Goal: Information Seeking & Learning: Learn about a topic

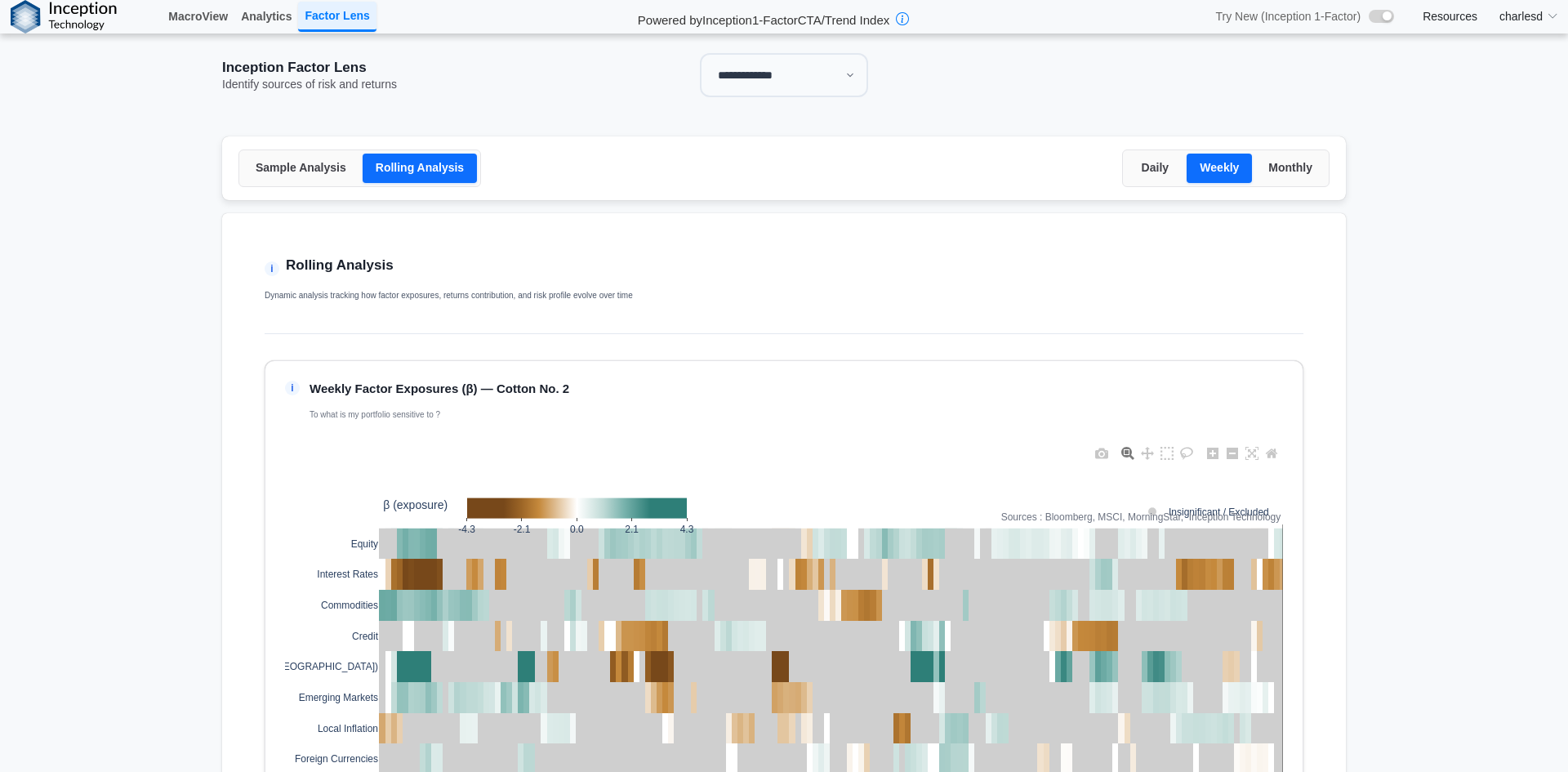
select select "**"
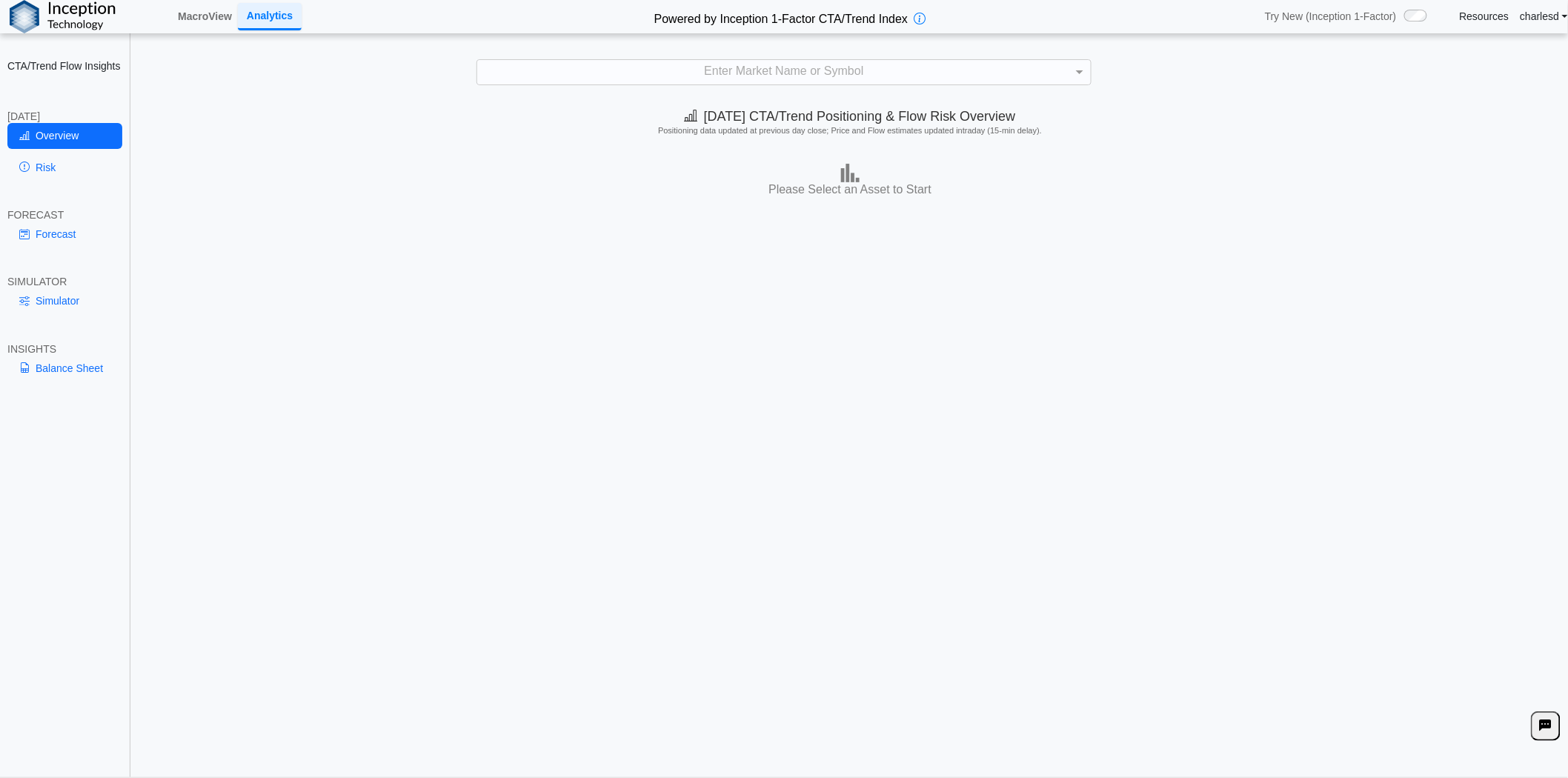
click at [1470, 16] on link "Resources" at bounding box center [1484, 17] width 50 height 13
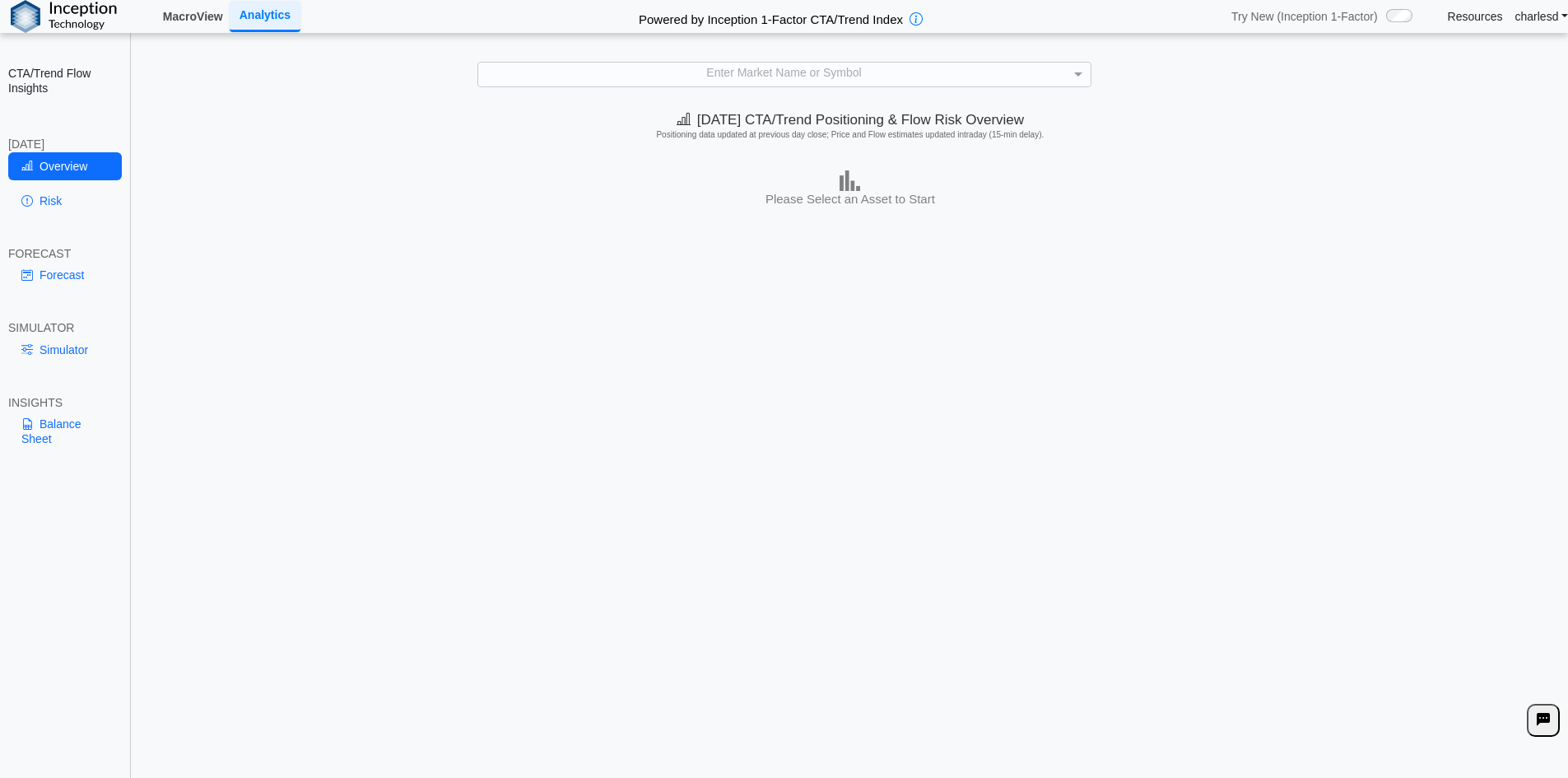
click at [204, 6] on link "MacroView" at bounding box center [193, 17] width 74 height 28
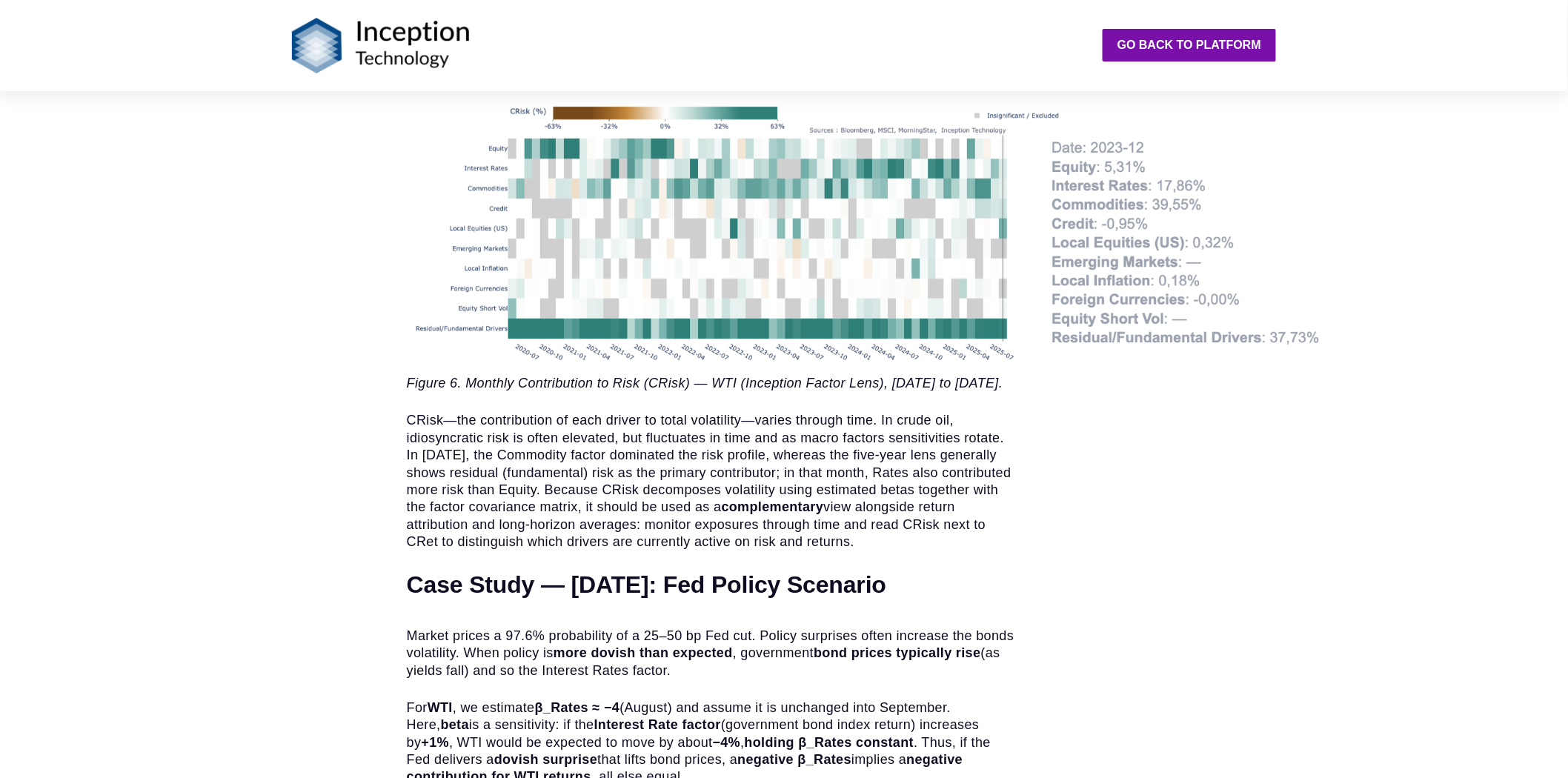
scroll to position [5681, 0]
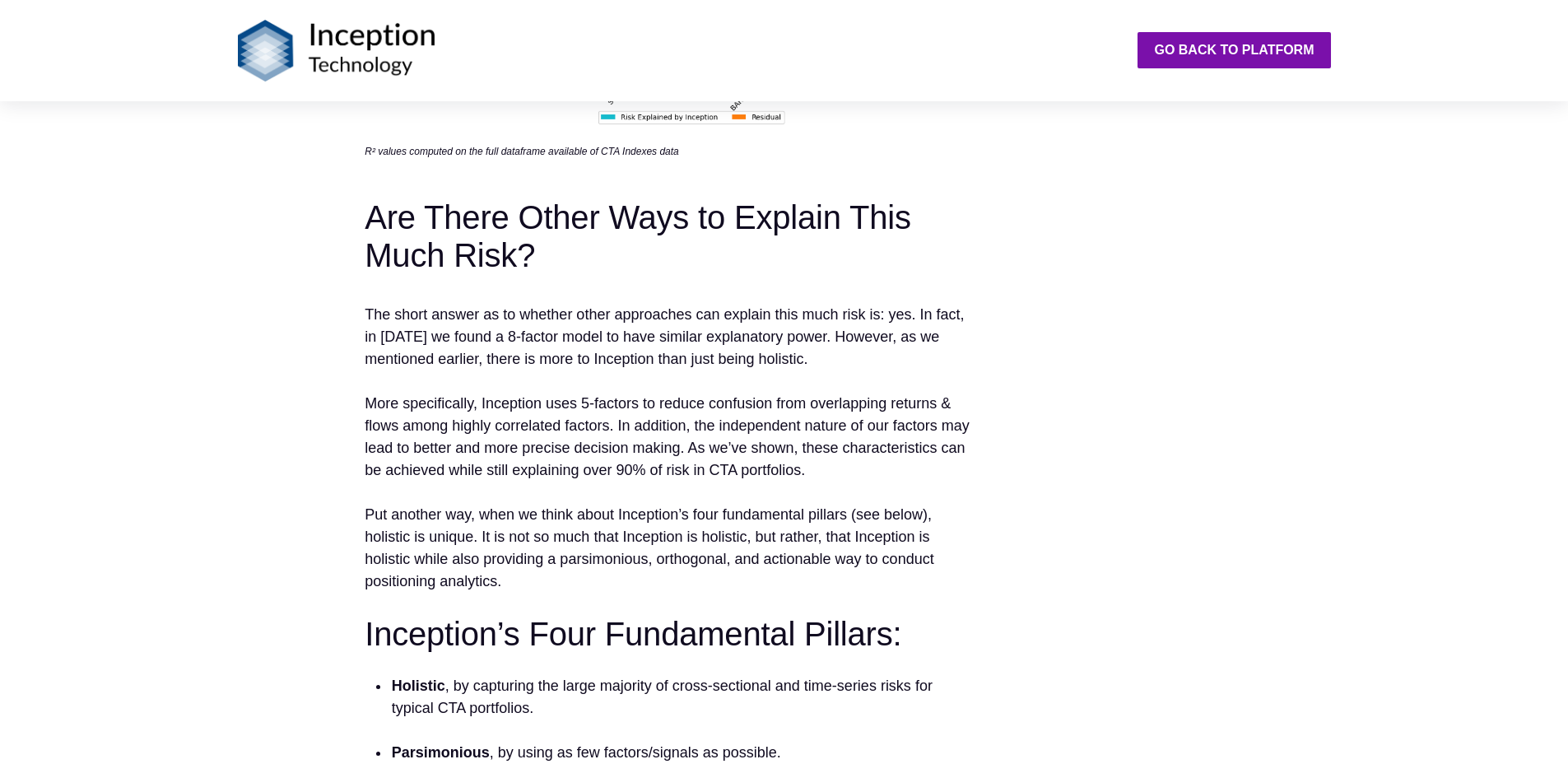
scroll to position [2635, 0]
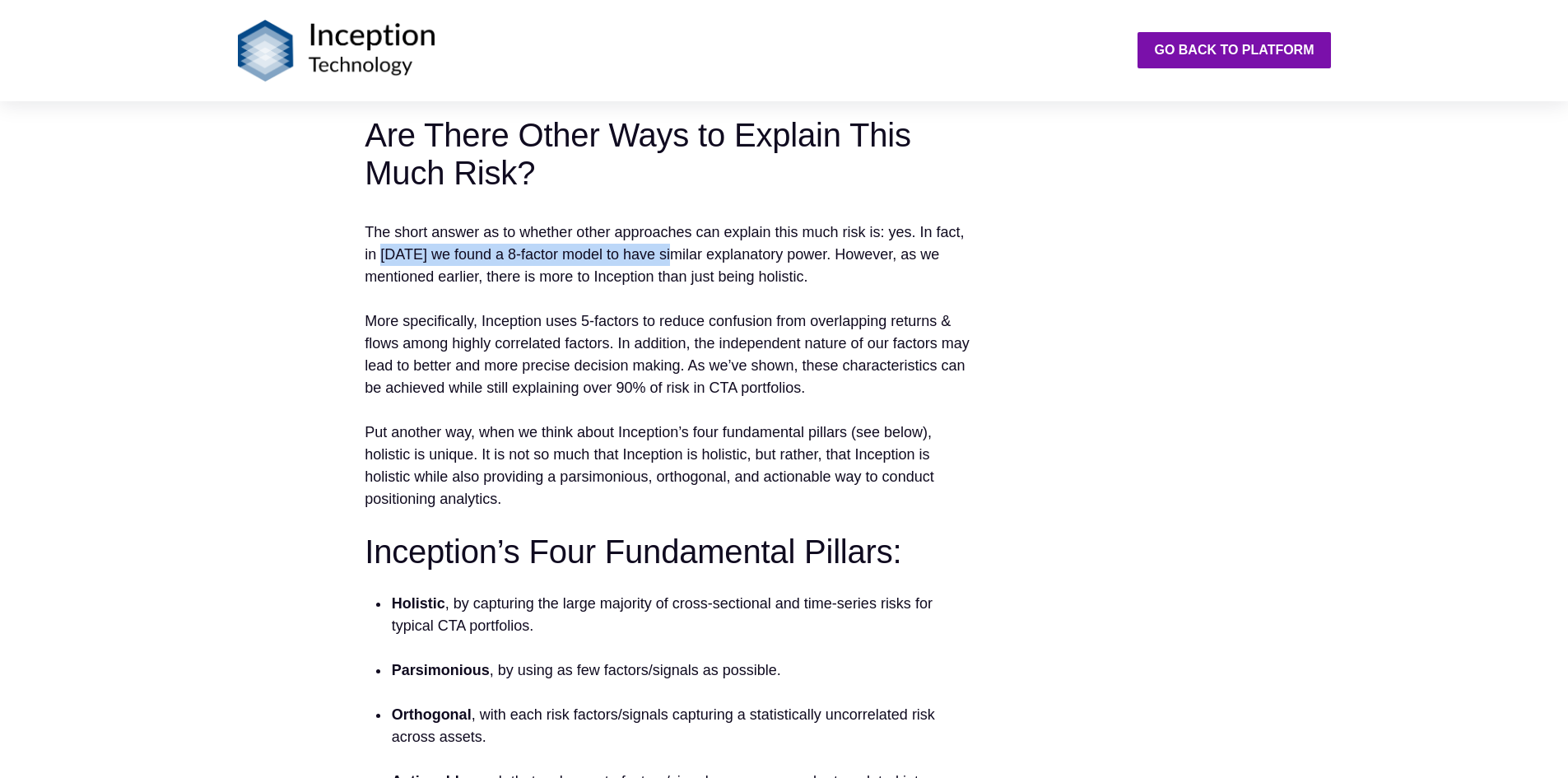
drag, startPoint x: 383, startPoint y: 261, endPoint x: 673, endPoint y: 259, distance: 290.0
click at [673, 259] on p "The short answer as to whether other approaches can explain this much risk is: …" at bounding box center [667, 255] width 606 height 66
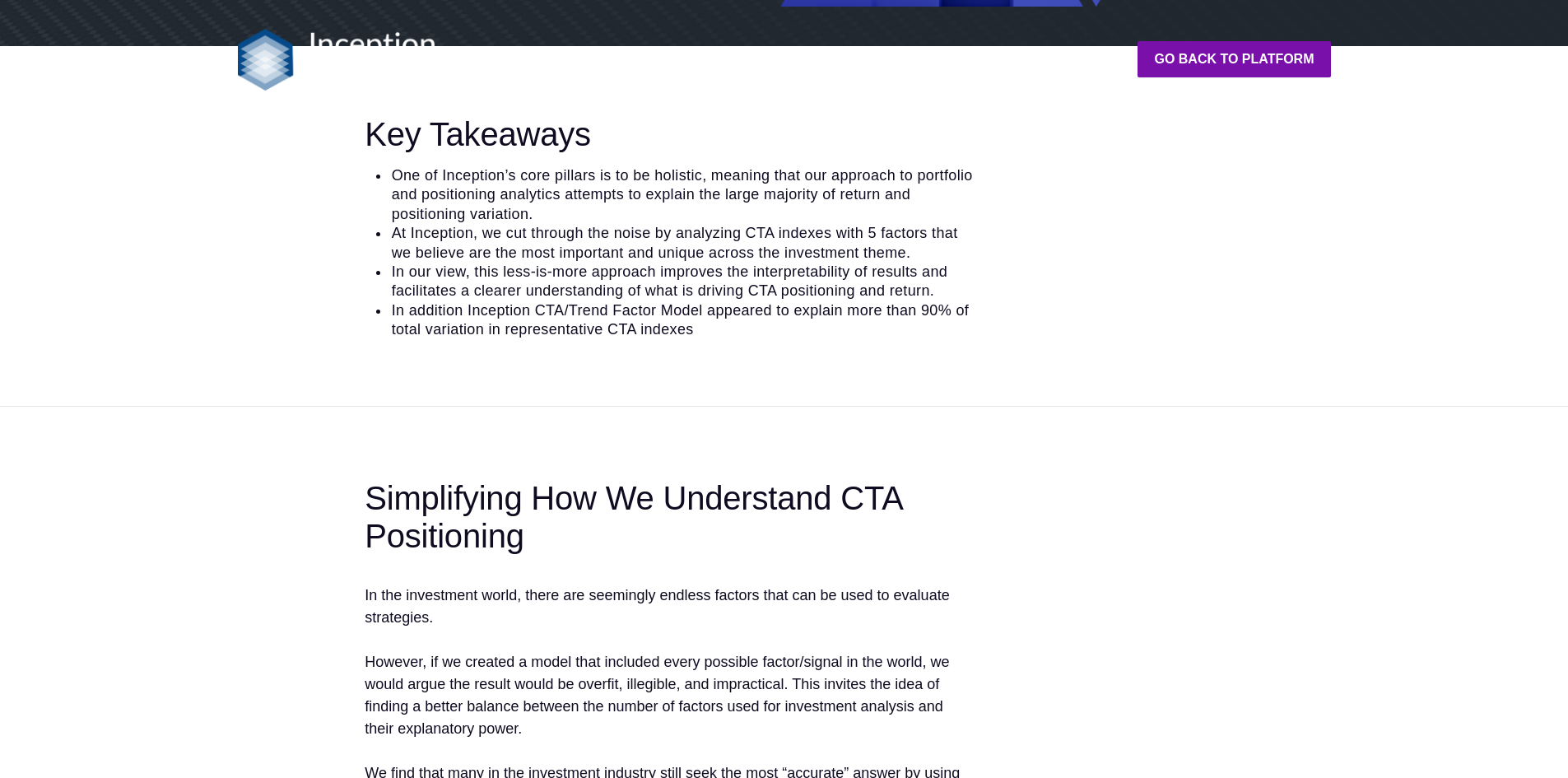
scroll to position [0, 0]
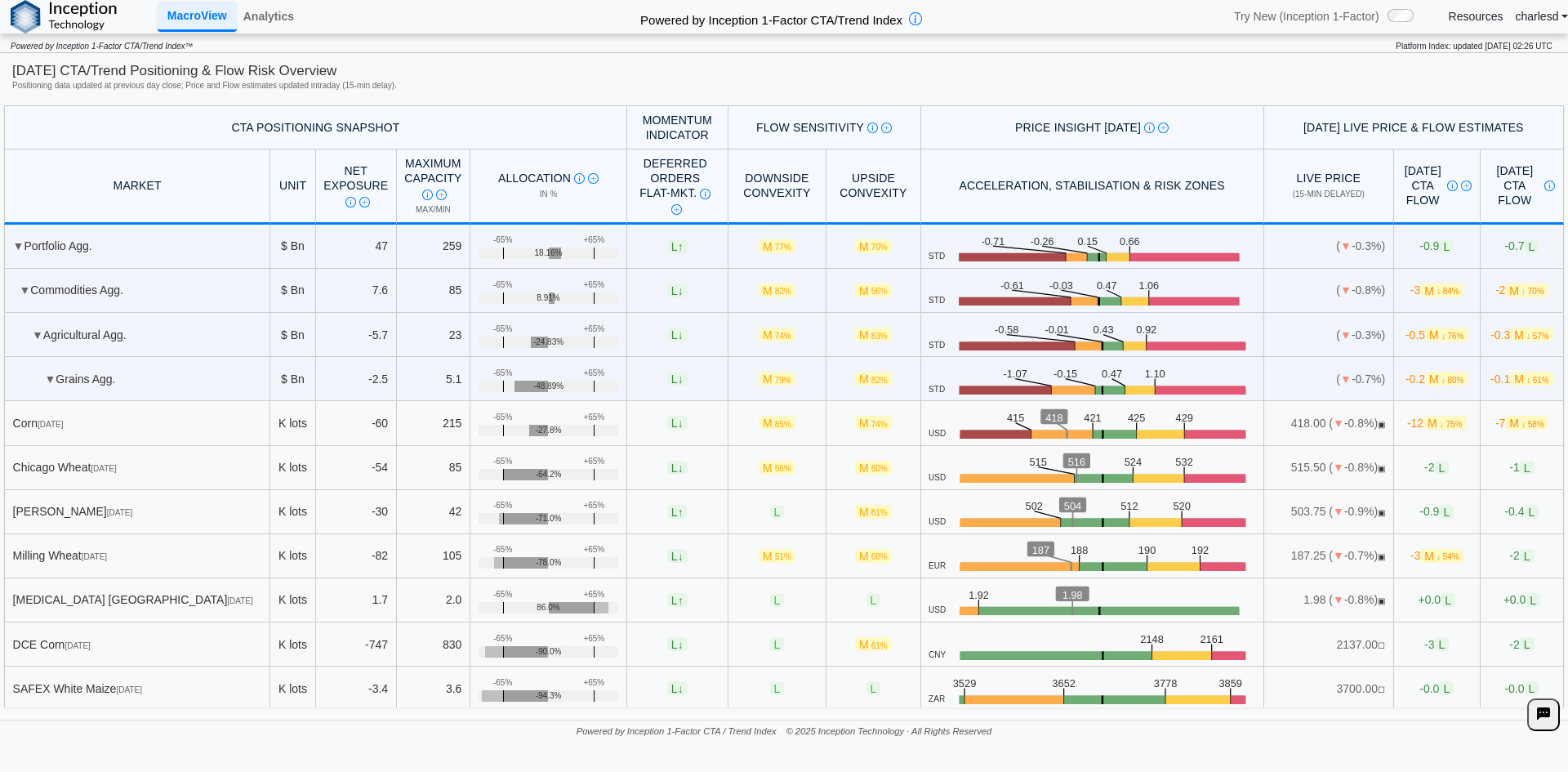
scroll to position [1598, 0]
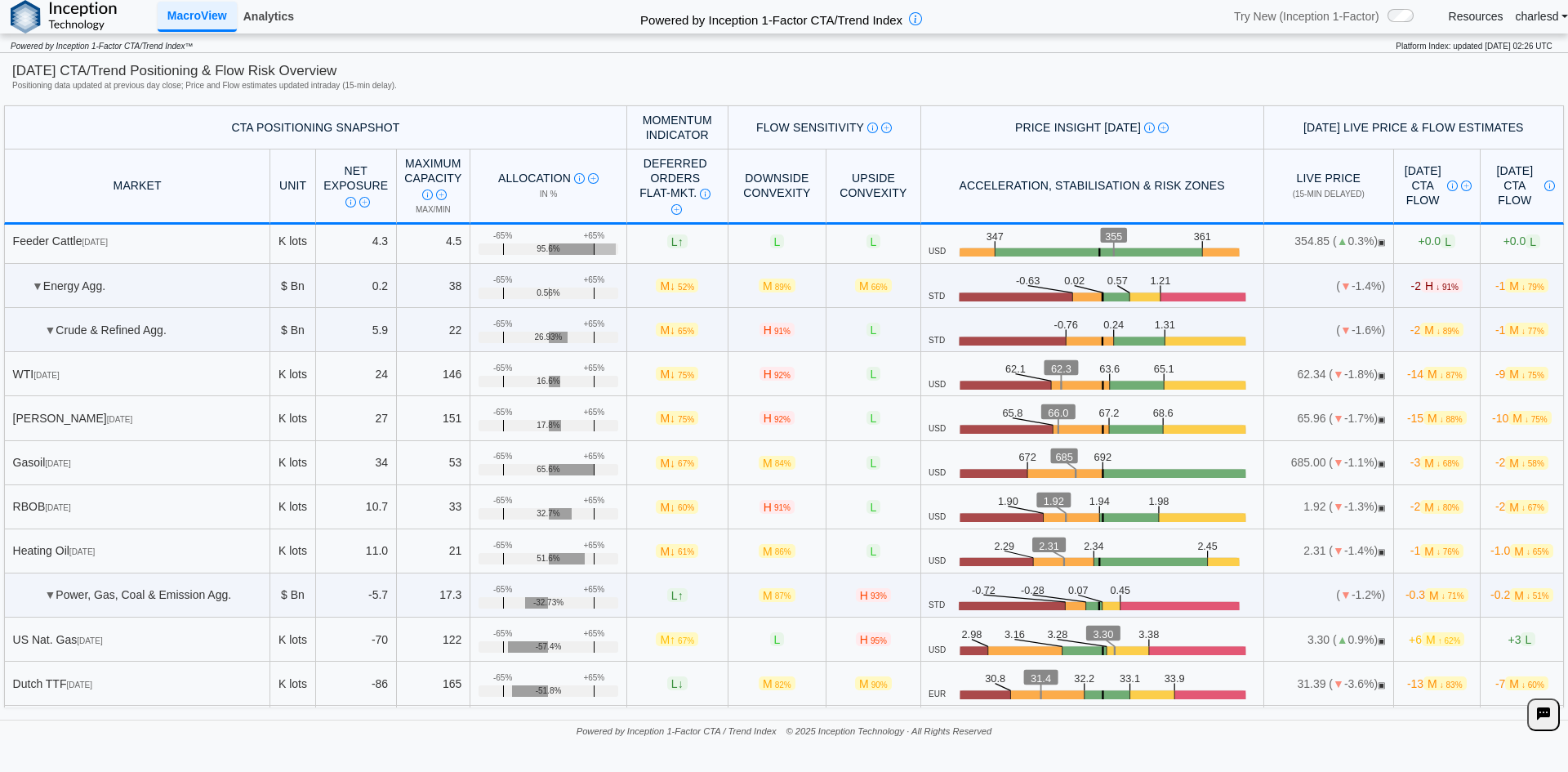
click at [285, 26] on link "Analytics" at bounding box center [268, 16] width 64 height 27
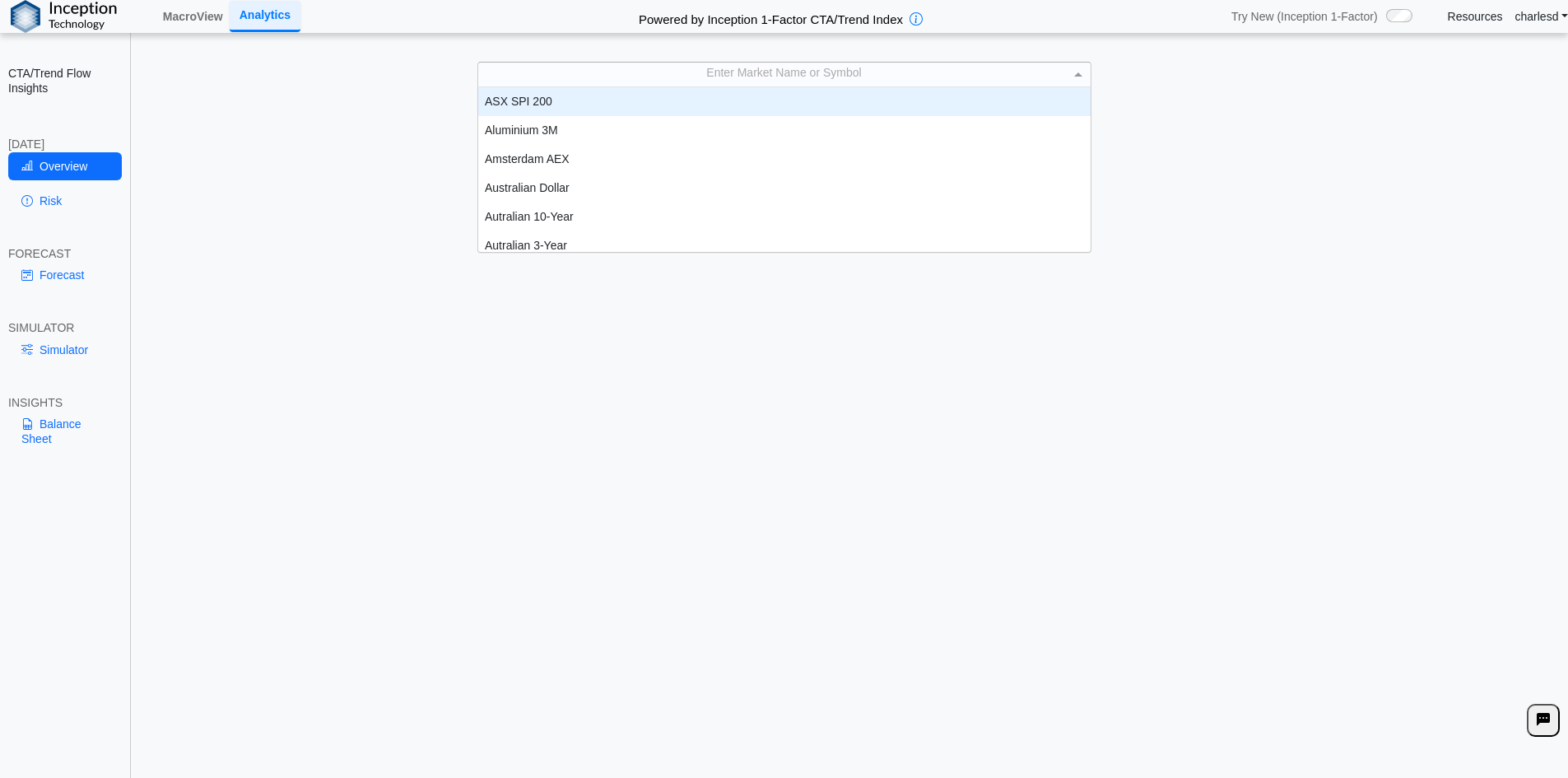
click at [628, 82] on div "Enter Market Name or Symbol" at bounding box center [784, 74] width 612 height 23
type input "***"
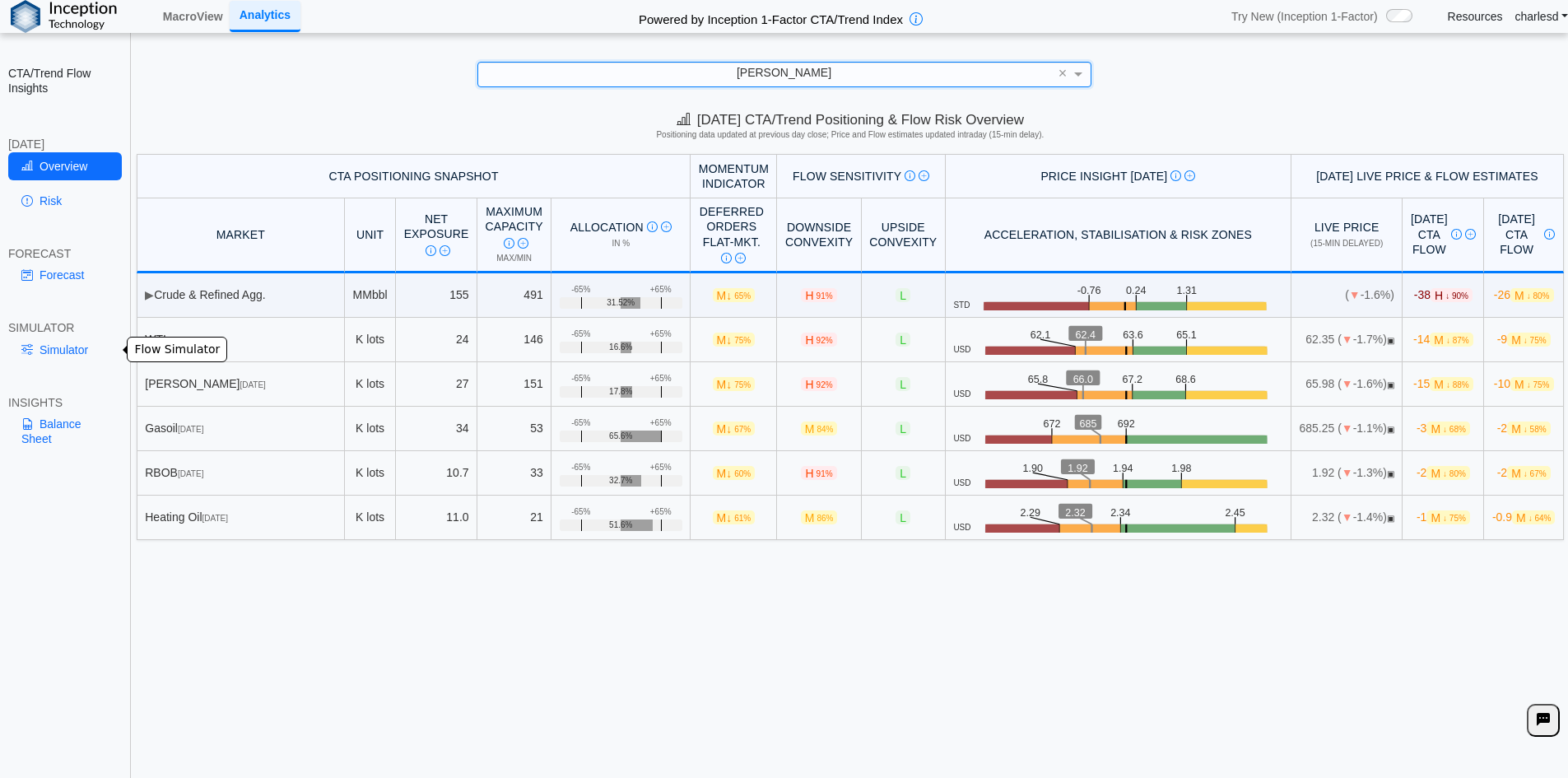
click at [74, 347] on link "Simulator" at bounding box center [64, 350] width 113 height 28
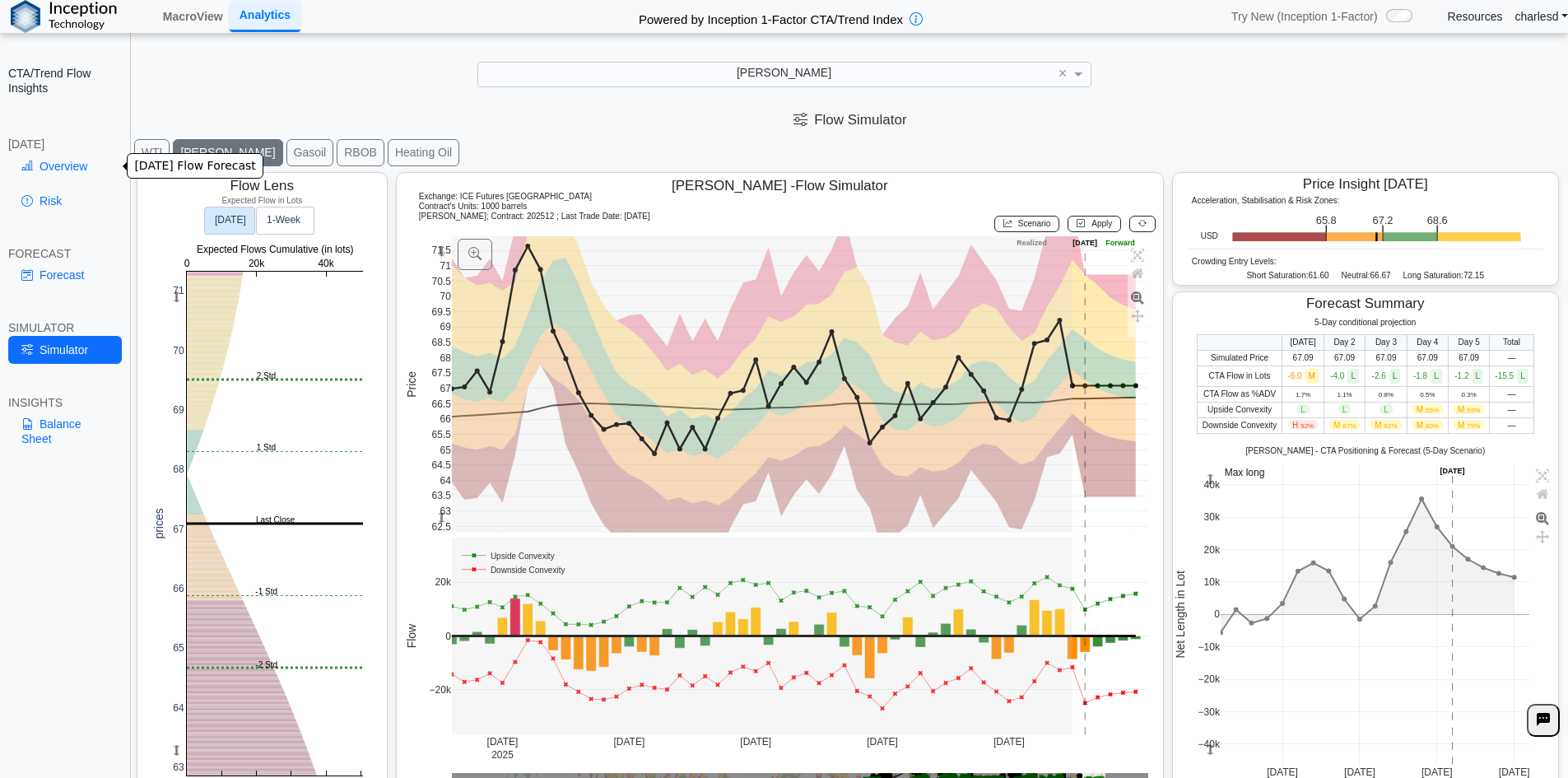
click at [89, 161] on link "Overview" at bounding box center [64, 166] width 113 height 28
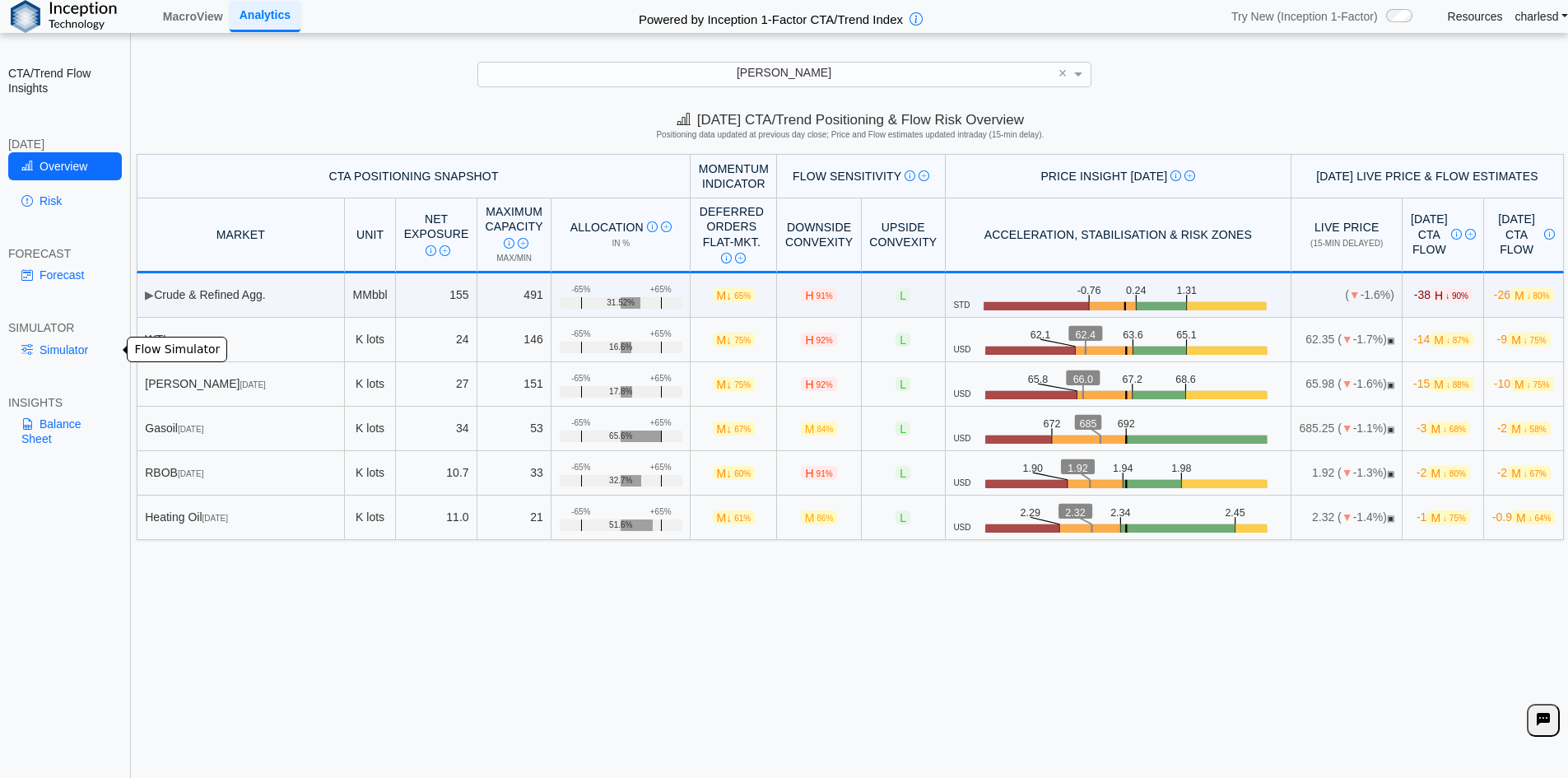
click at [51, 350] on link "Simulator" at bounding box center [64, 350] width 113 height 28
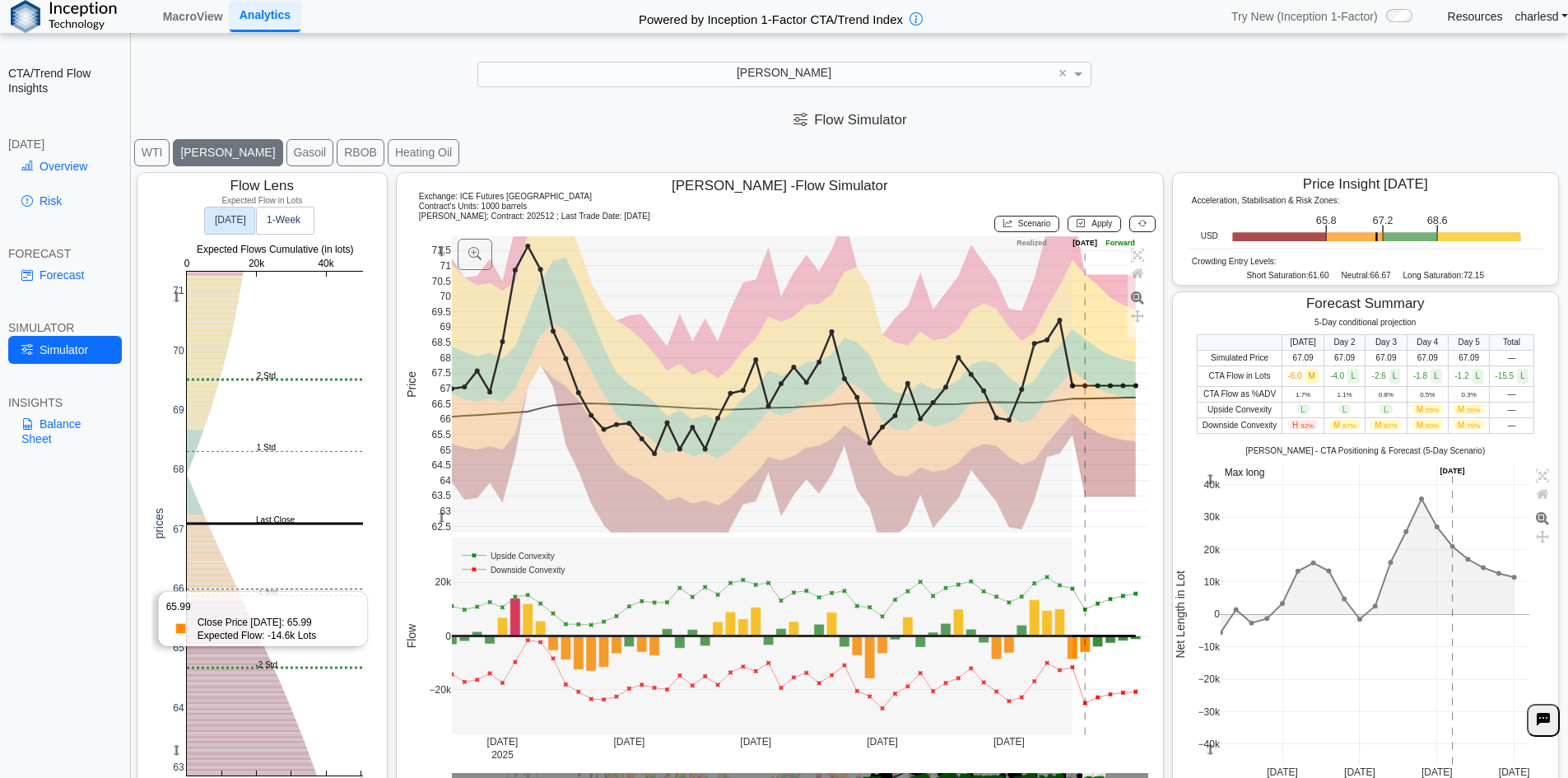
click at [221, 589] on rect at bounding box center [274, 523] width 176 height 504
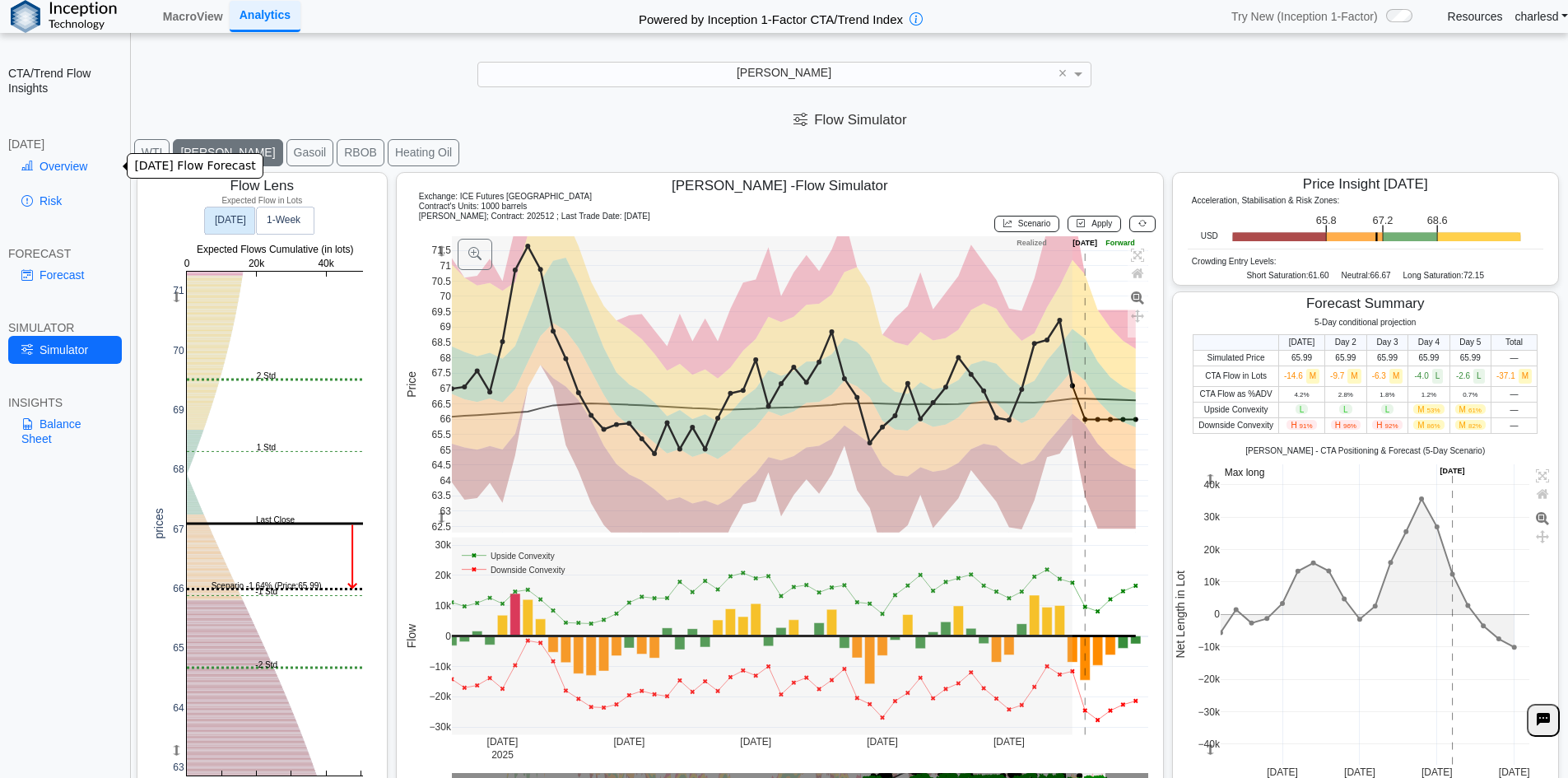
click at [64, 171] on link "Overview" at bounding box center [64, 166] width 113 height 28
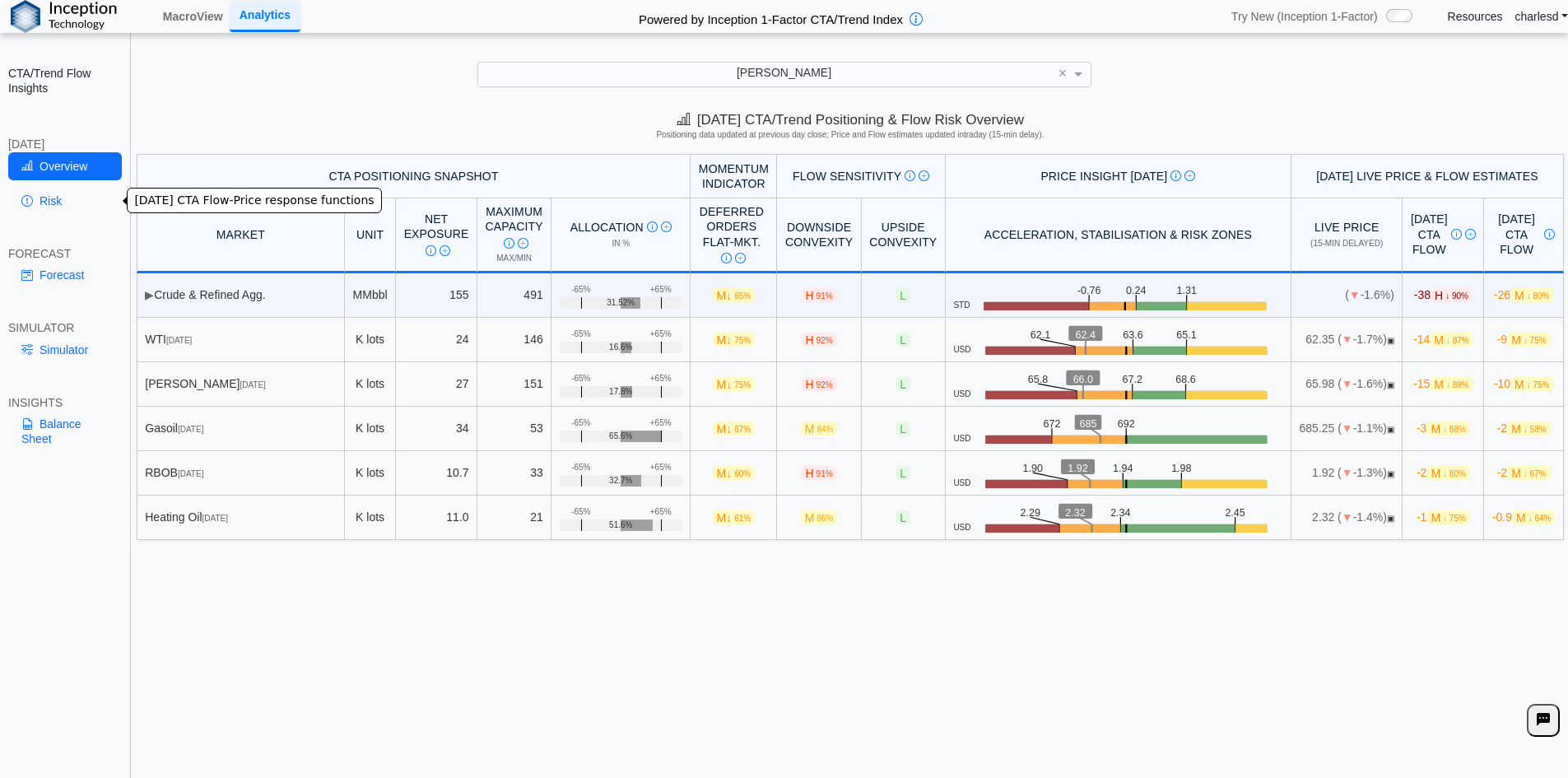
click at [71, 204] on link "Risk" at bounding box center [64, 201] width 113 height 28
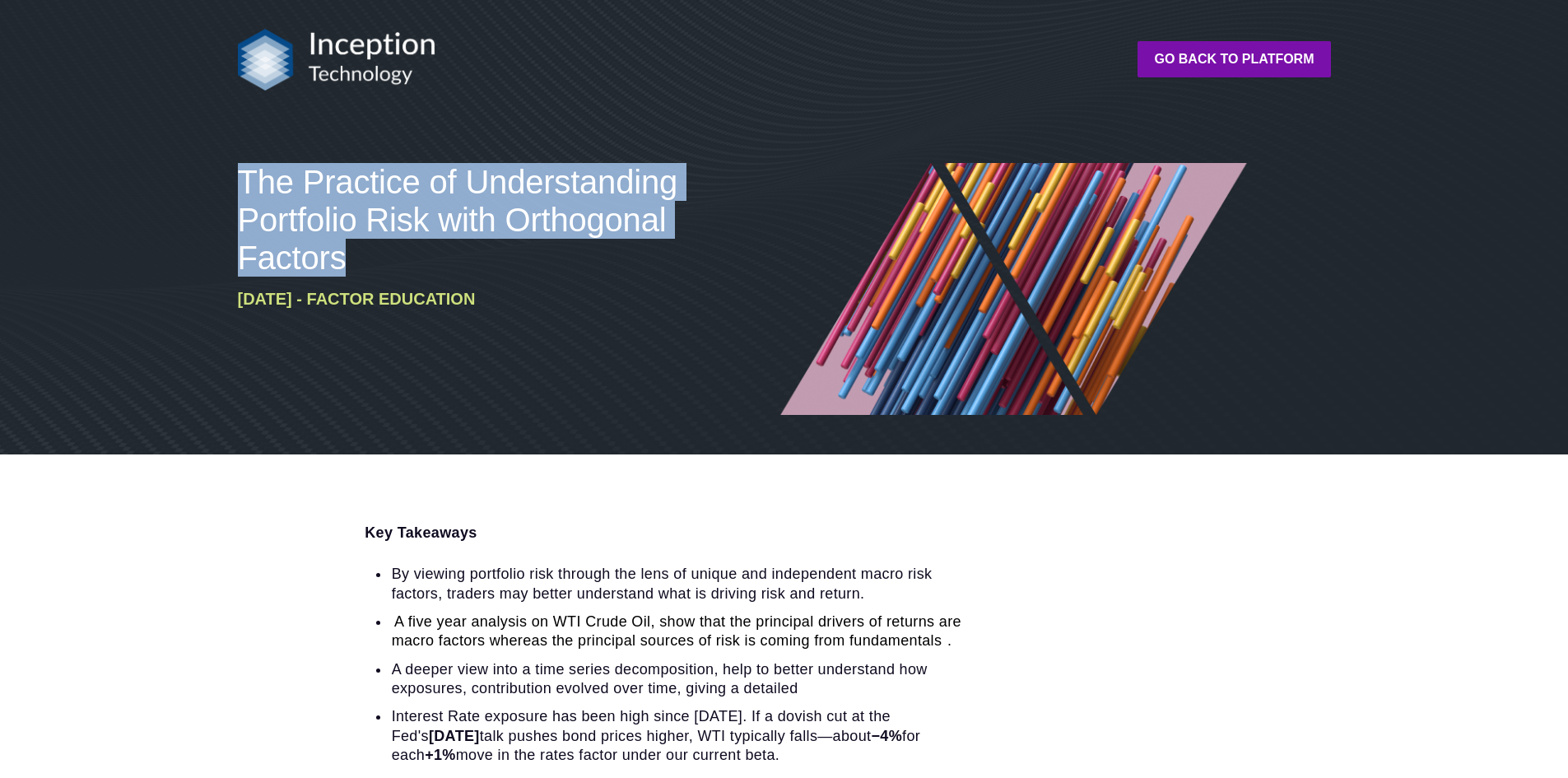
drag, startPoint x: 239, startPoint y: 181, endPoint x: 358, endPoint y: 259, distance: 142.3
click at [358, 259] on h3 "The Practice of Understanding Portfolio Risk with Orthogonal Factors" at bounding box center [461, 219] width 448 height 113
copy span "The Practice of Understanding Portfolio Risk with Orthogonal Factors"
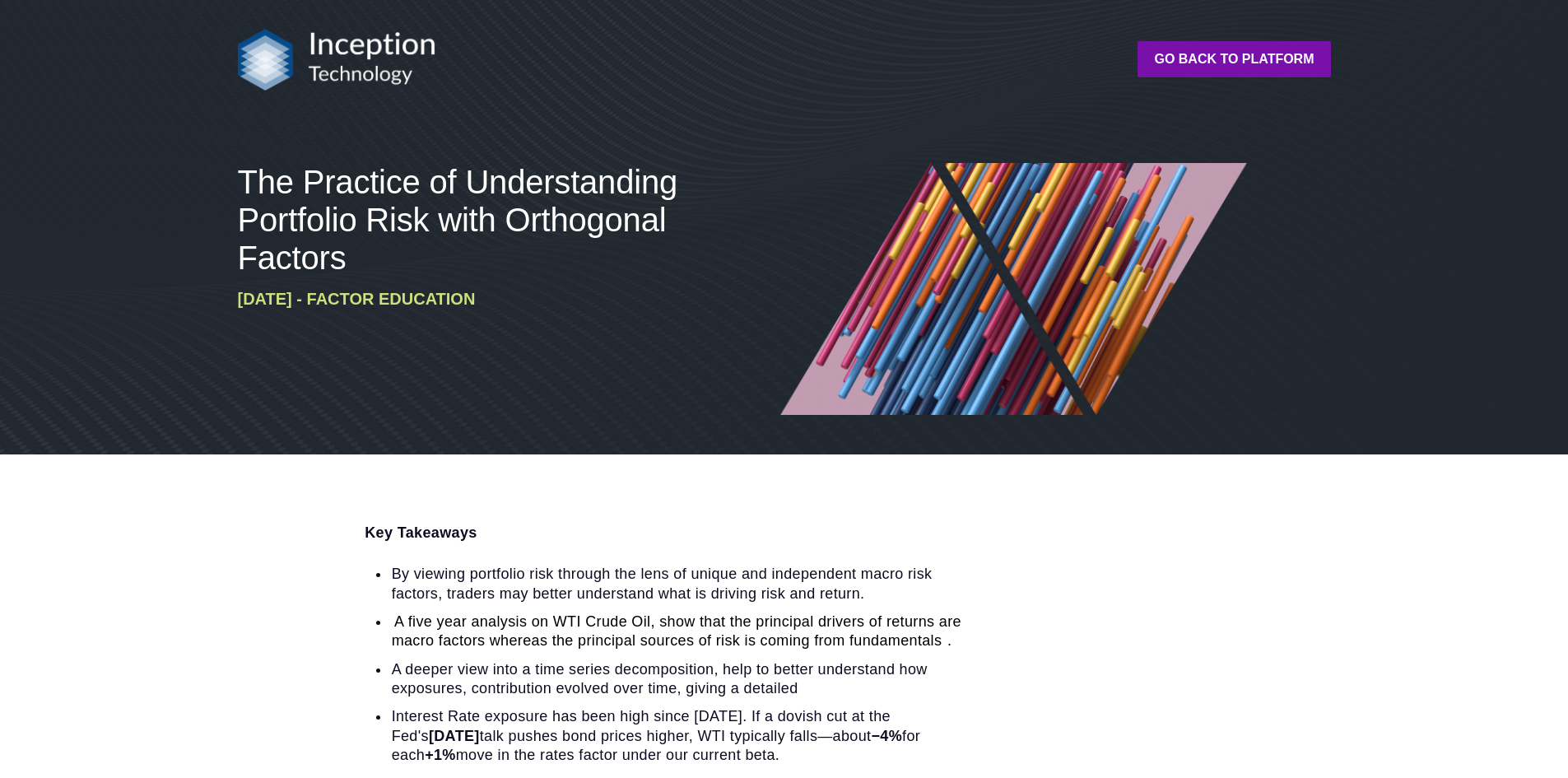
click at [1232, 432] on div "The Practice of Understanding Portfolio Risk with Orthogonal Factors [DATE] - F…" at bounding box center [784, 289] width 1106 height 331
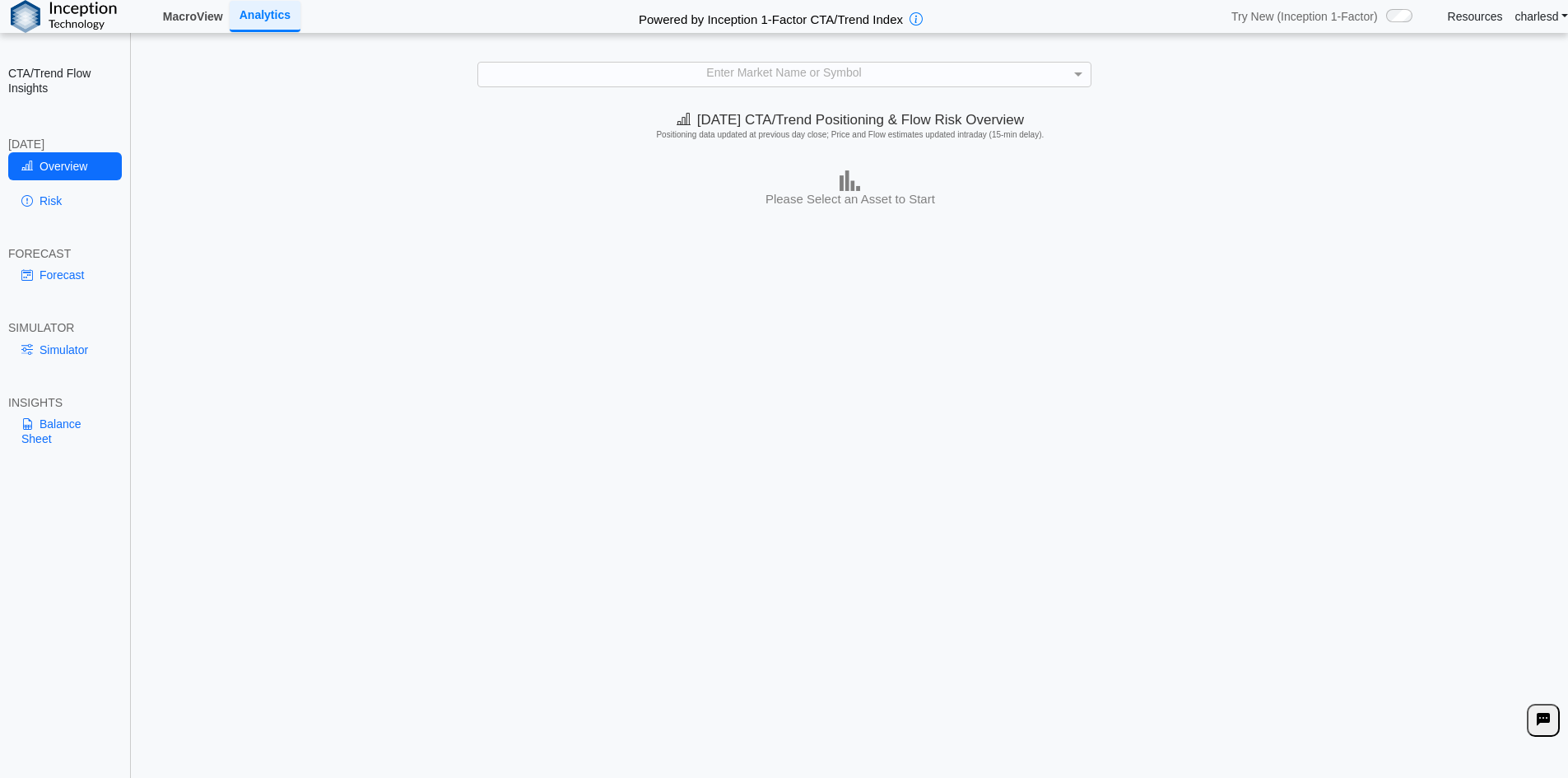
click at [202, 18] on link "MacroView" at bounding box center [193, 17] width 74 height 28
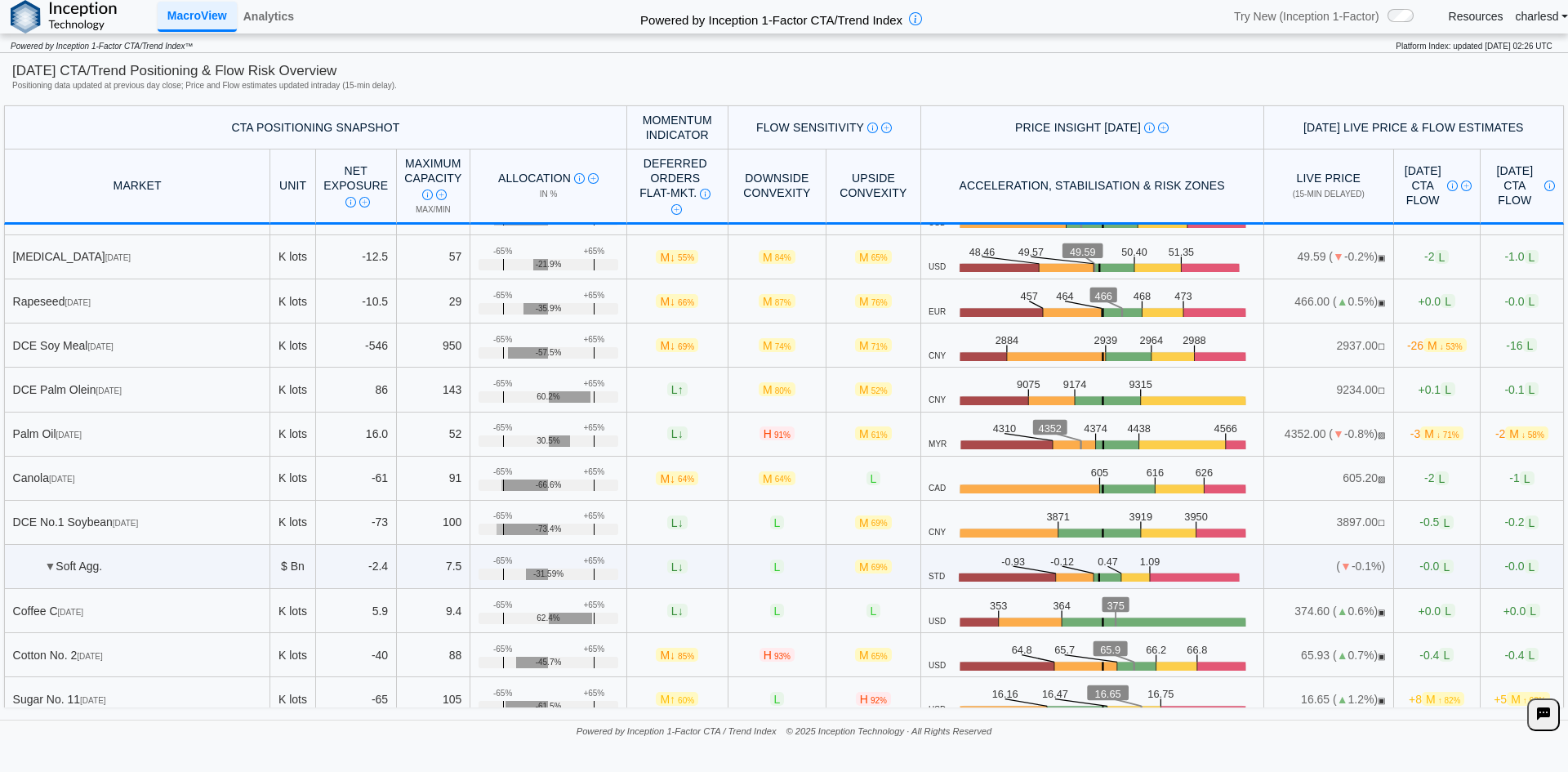
scroll to position [372, 0]
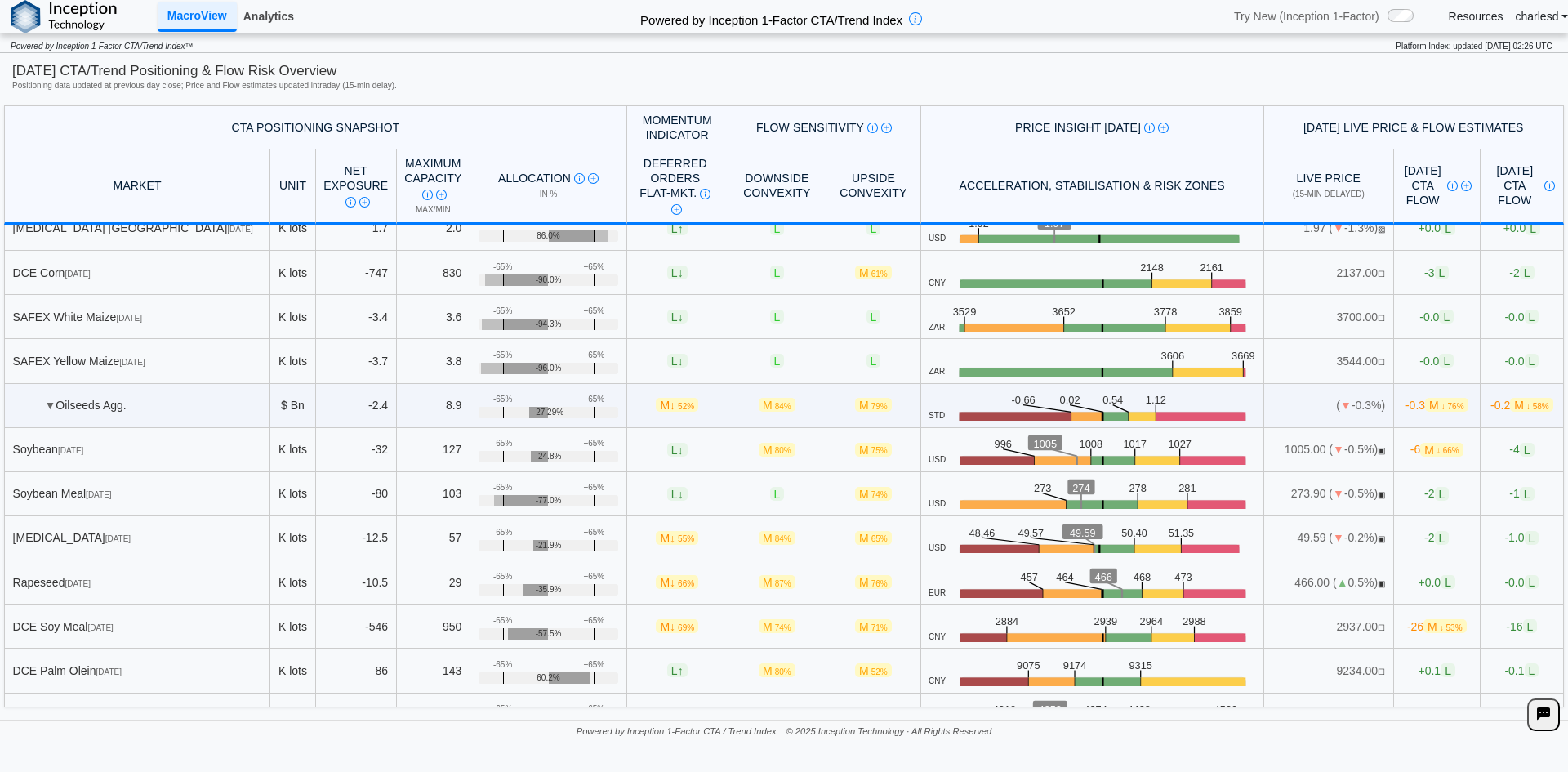
click at [275, 15] on link "Analytics" at bounding box center [268, 16] width 64 height 27
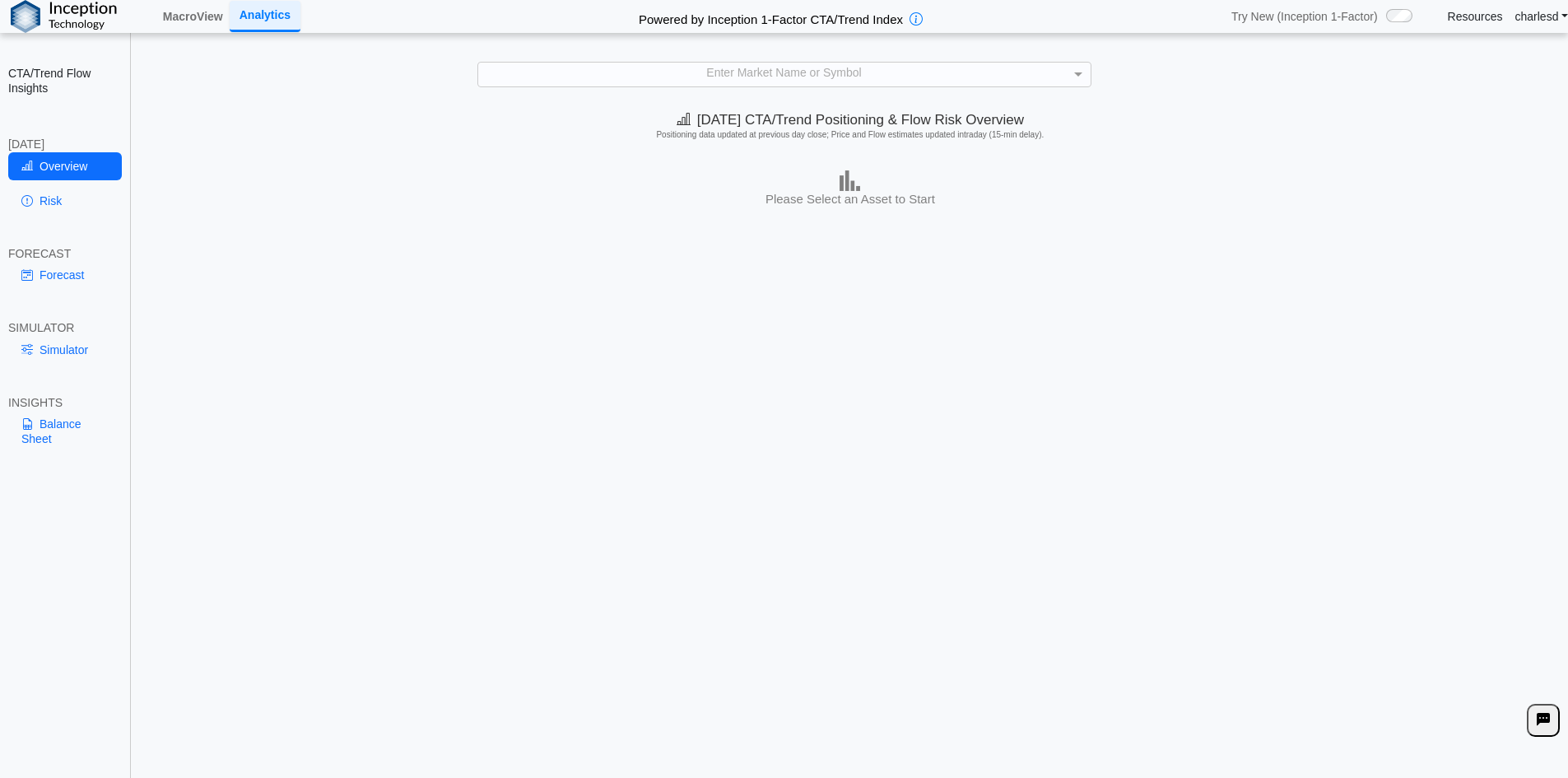
click at [649, 91] on div "**********" at bounding box center [784, 401] width 1568 height 801
click at [655, 78] on div "Enter Market Name or Symbol" at bounding box center [784, 74] width 612 height 23
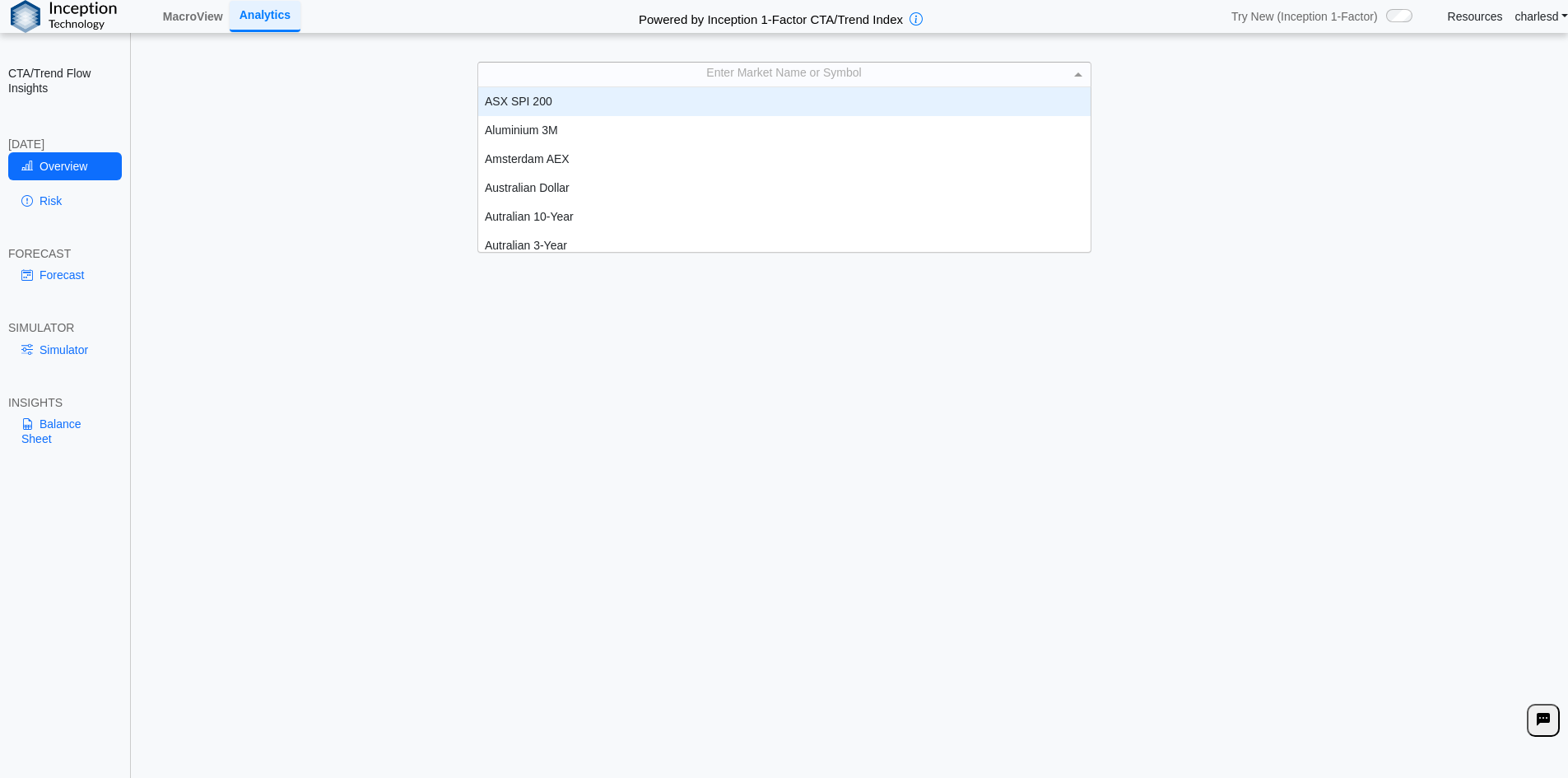
scroll to position [152, 600]
type input "*"
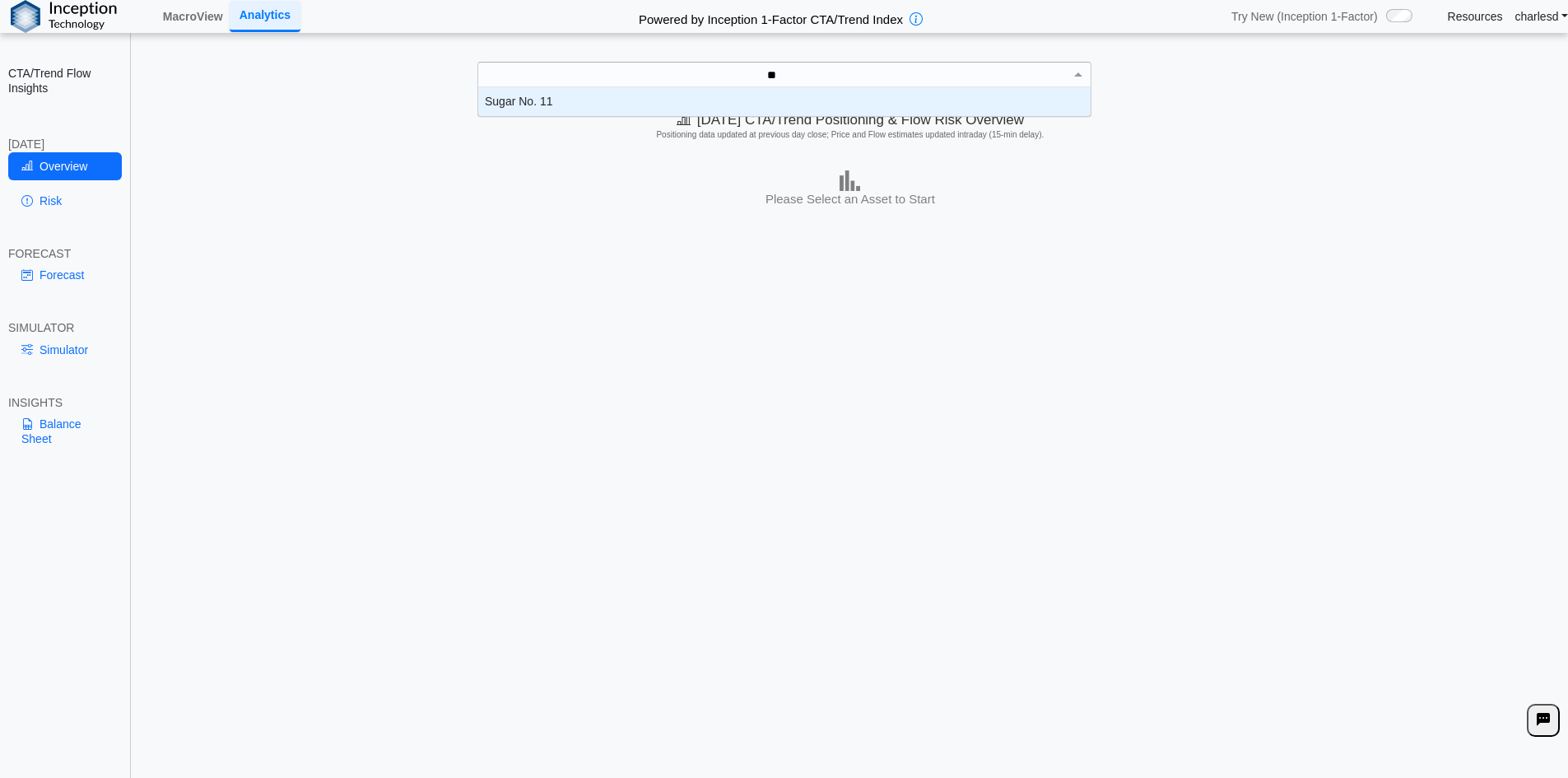
scroll to position [17, 600]
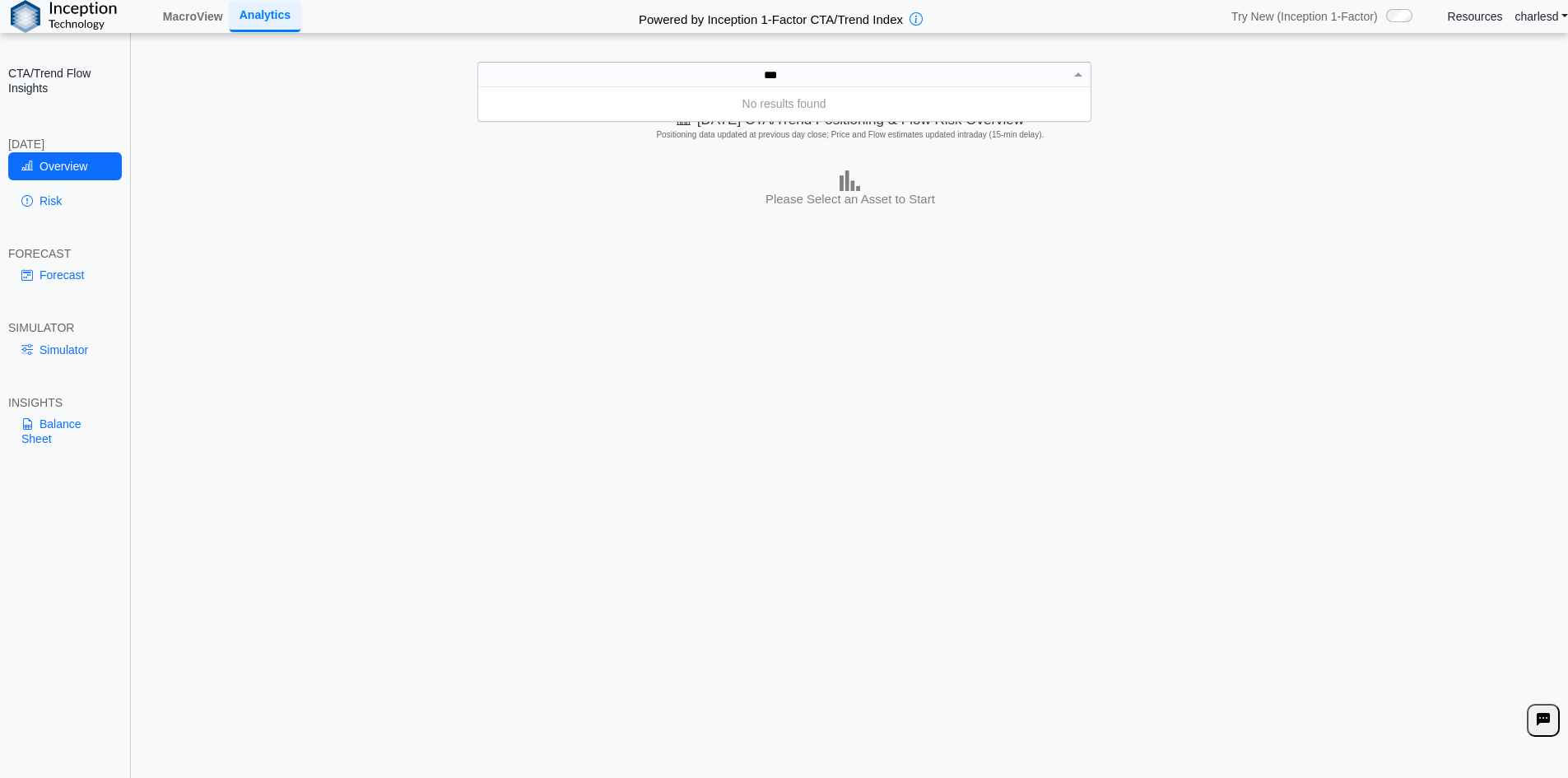
type input "**"
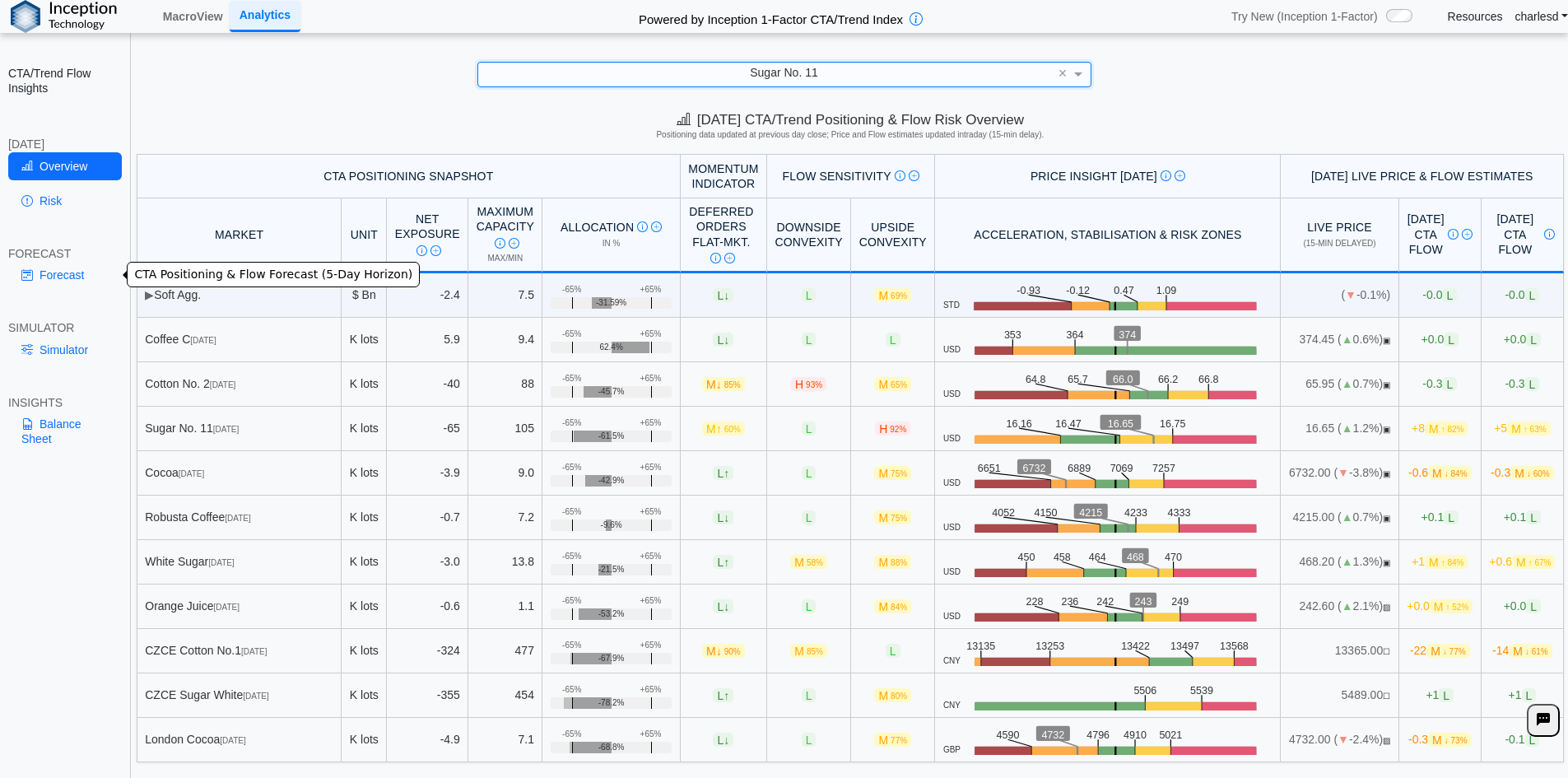
click at [60, 269] on link "Forecast" at bounding box center [64, 275] width 113 height 28
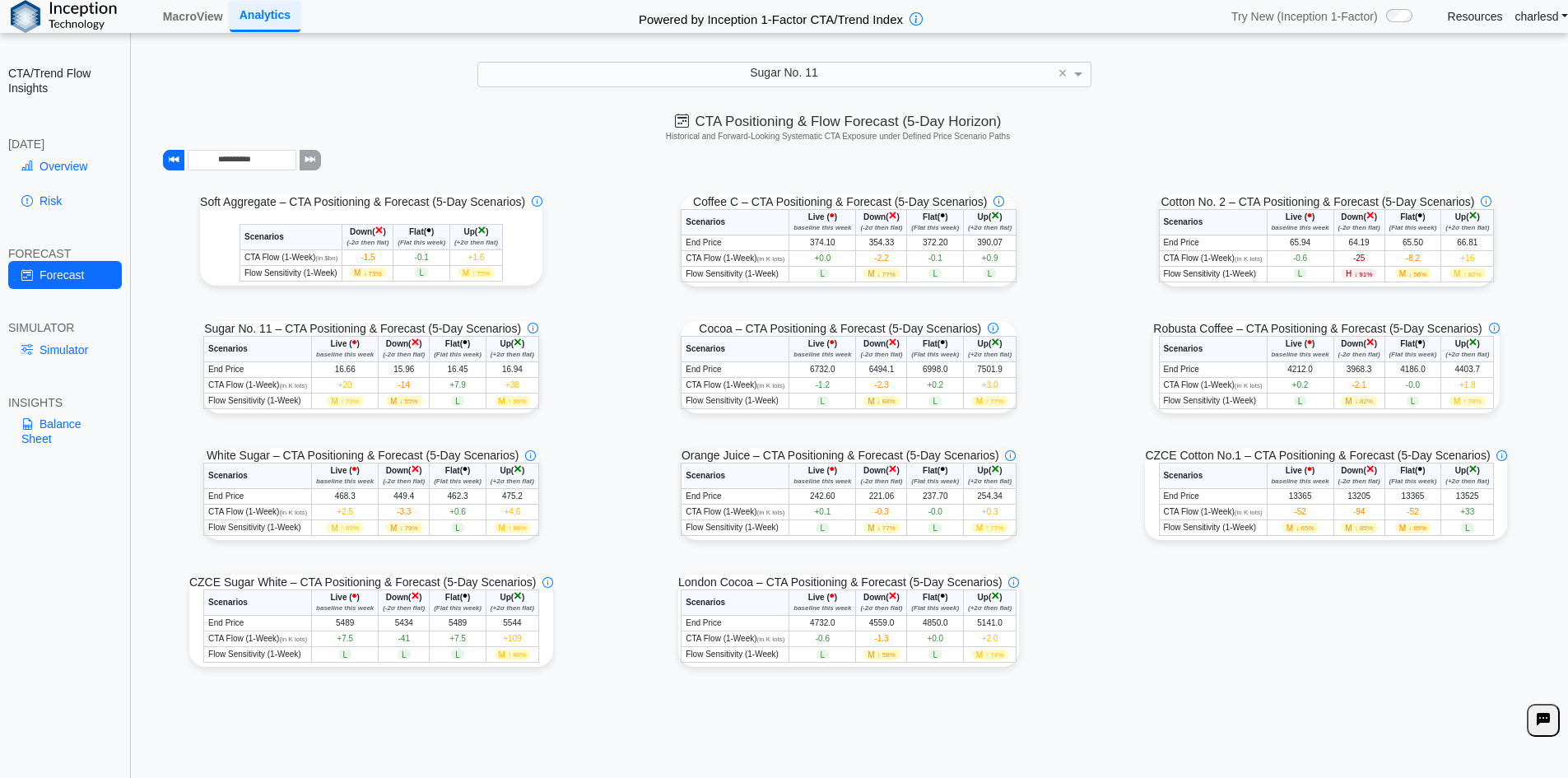
click at [64, 194] on link "Risk" at bounding box center [64, 201] width 113 height 28
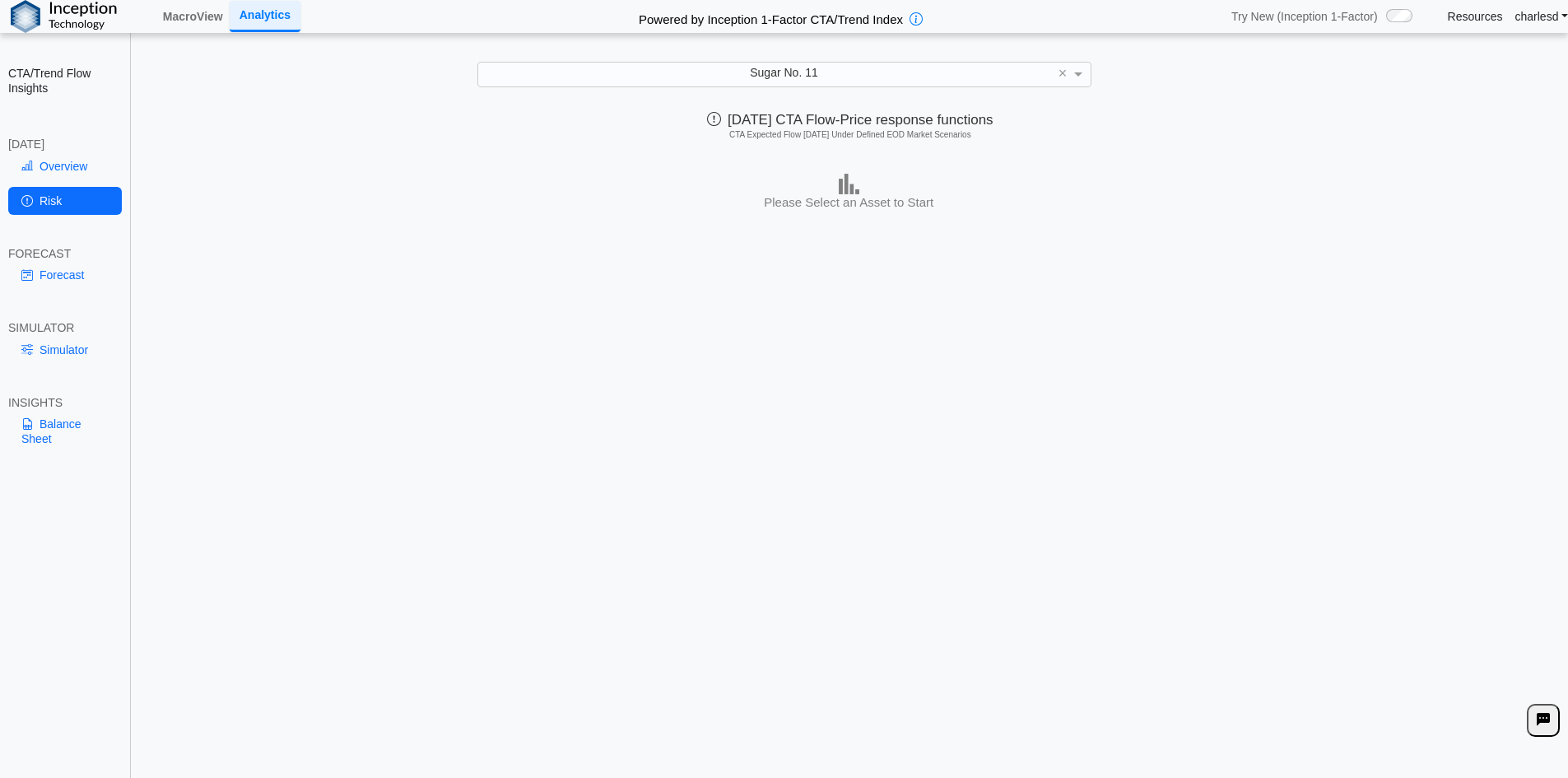
click at [51, 203] on link "Risk" at bounding box center [64, 201] width 113 height 28
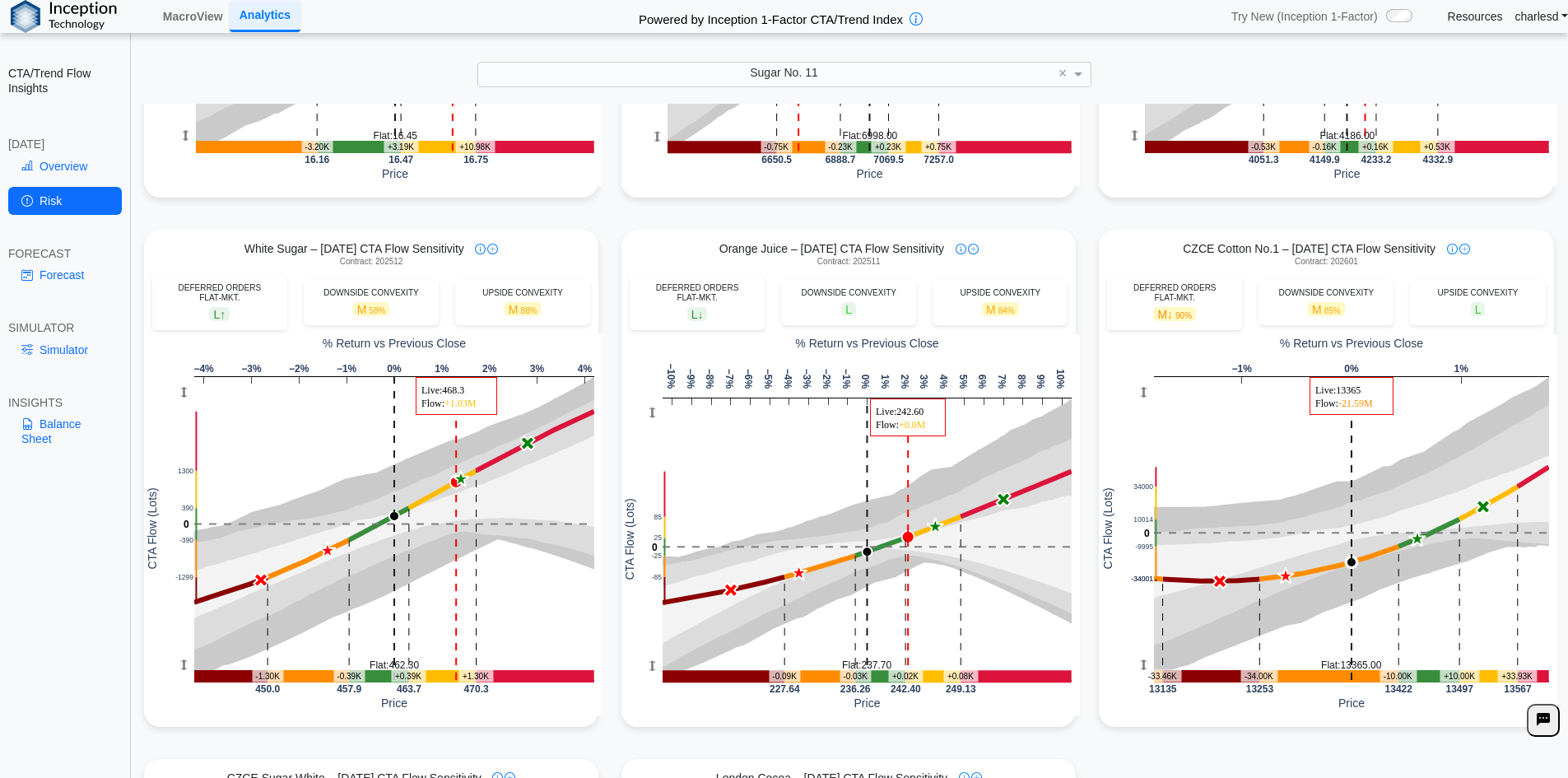
scroll to position [1071, 0]
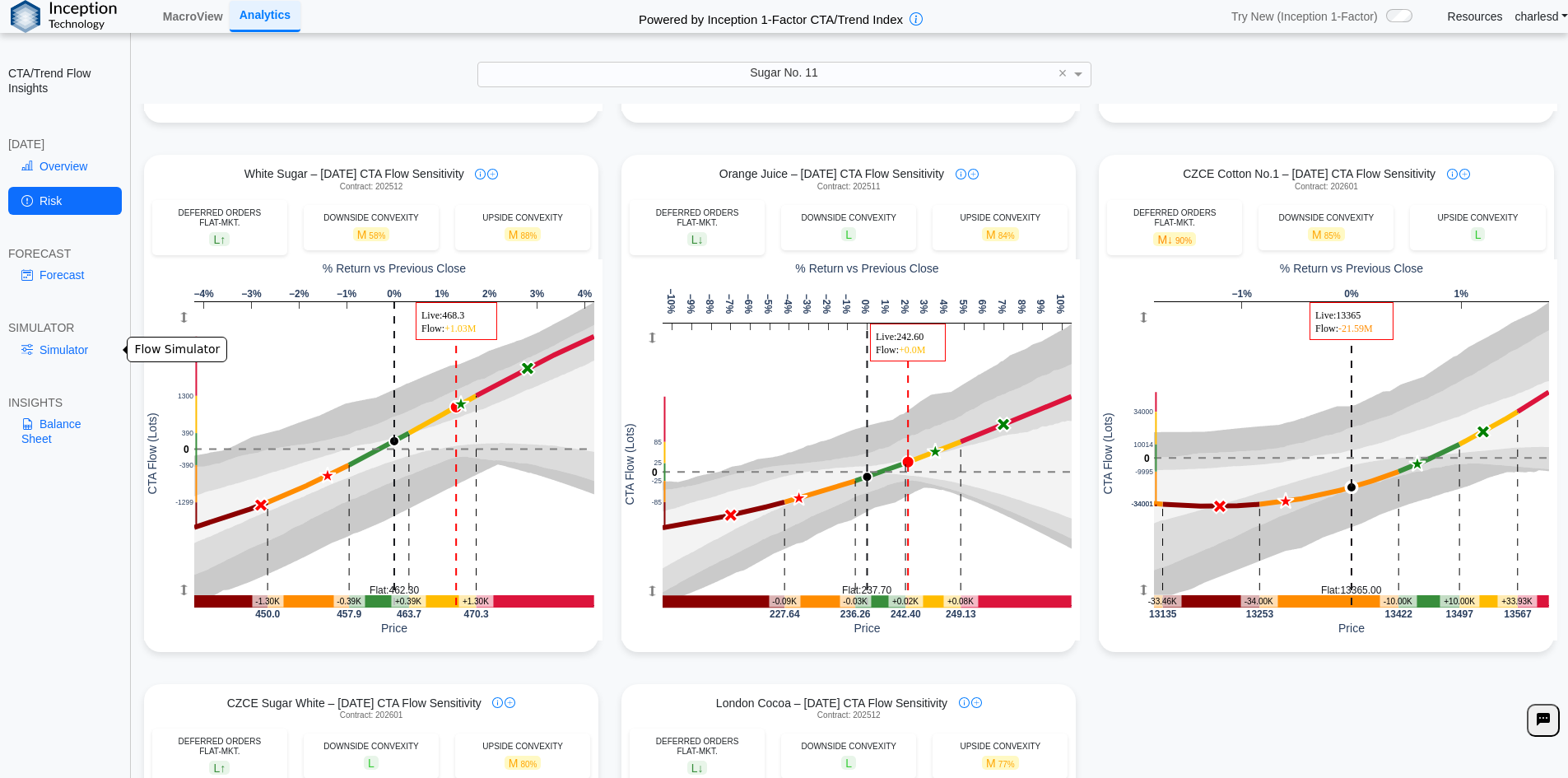
click at [88, 340] on link "Simulator" at bounding box center [64, 350] width 113 height 28
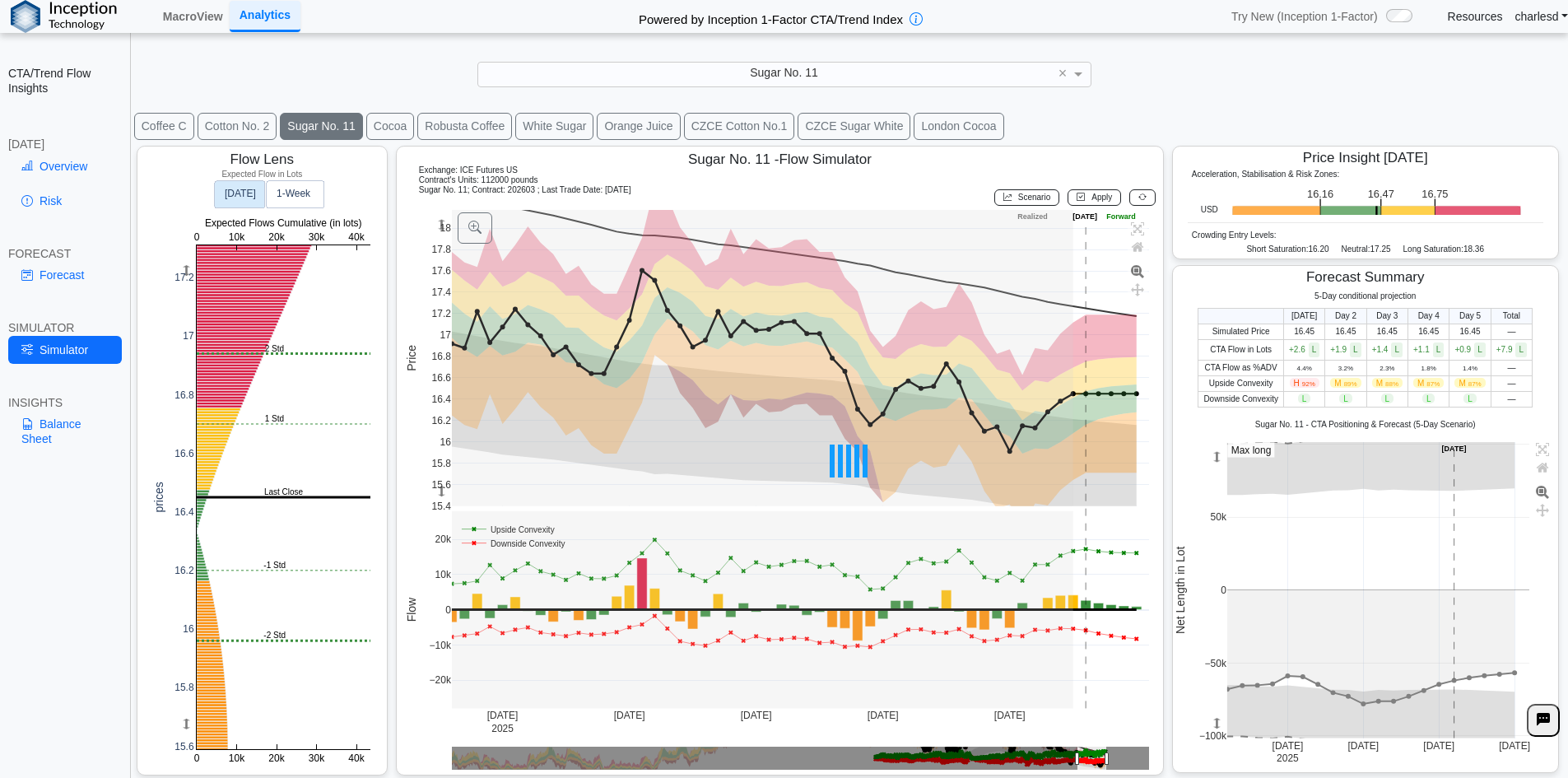
scroll to position [27, 0]
click at [43, 174] on link "Overview" at bounding box center [64, 166] width 113 height 28
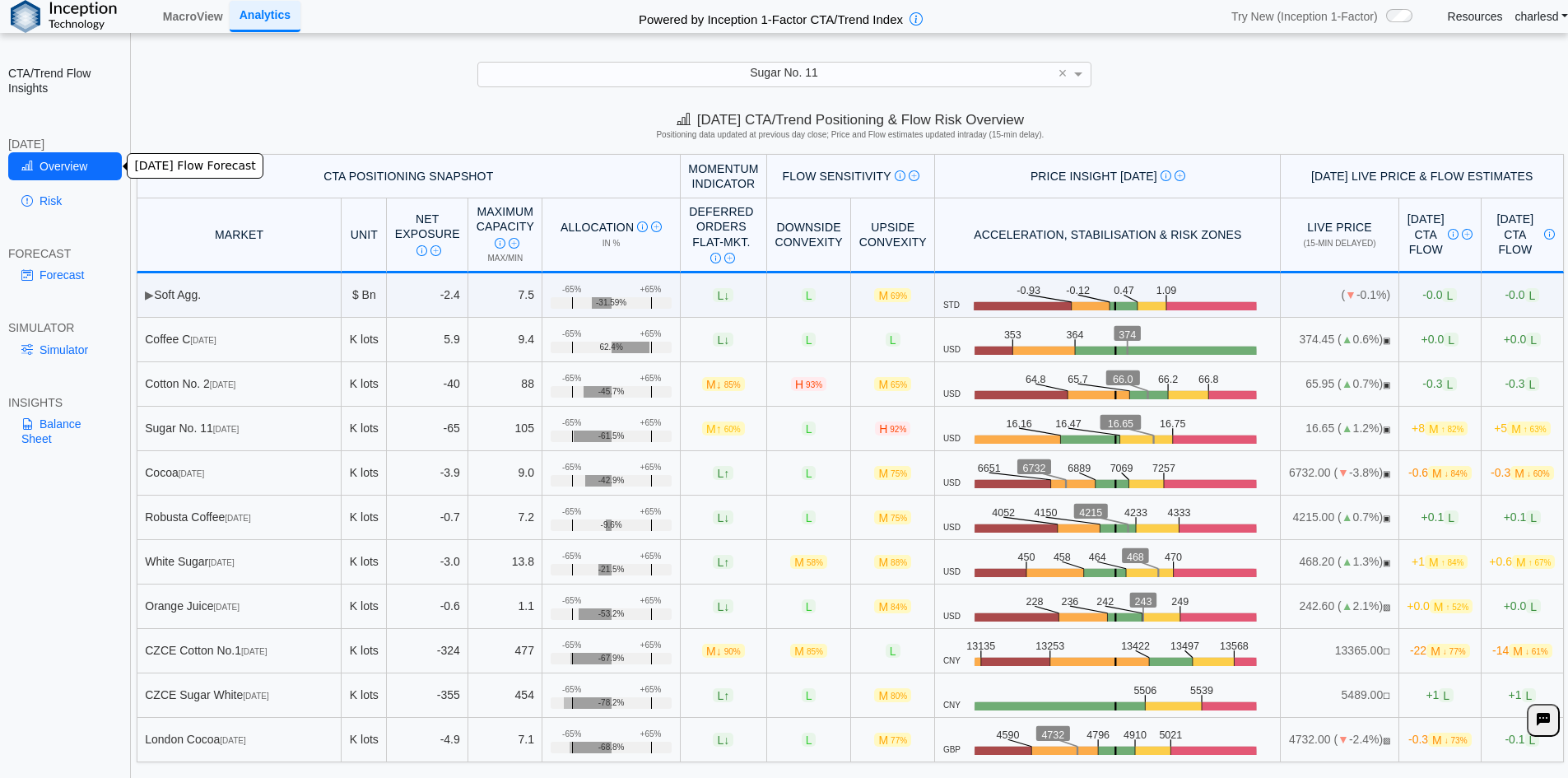
scroll to position [0, 0]
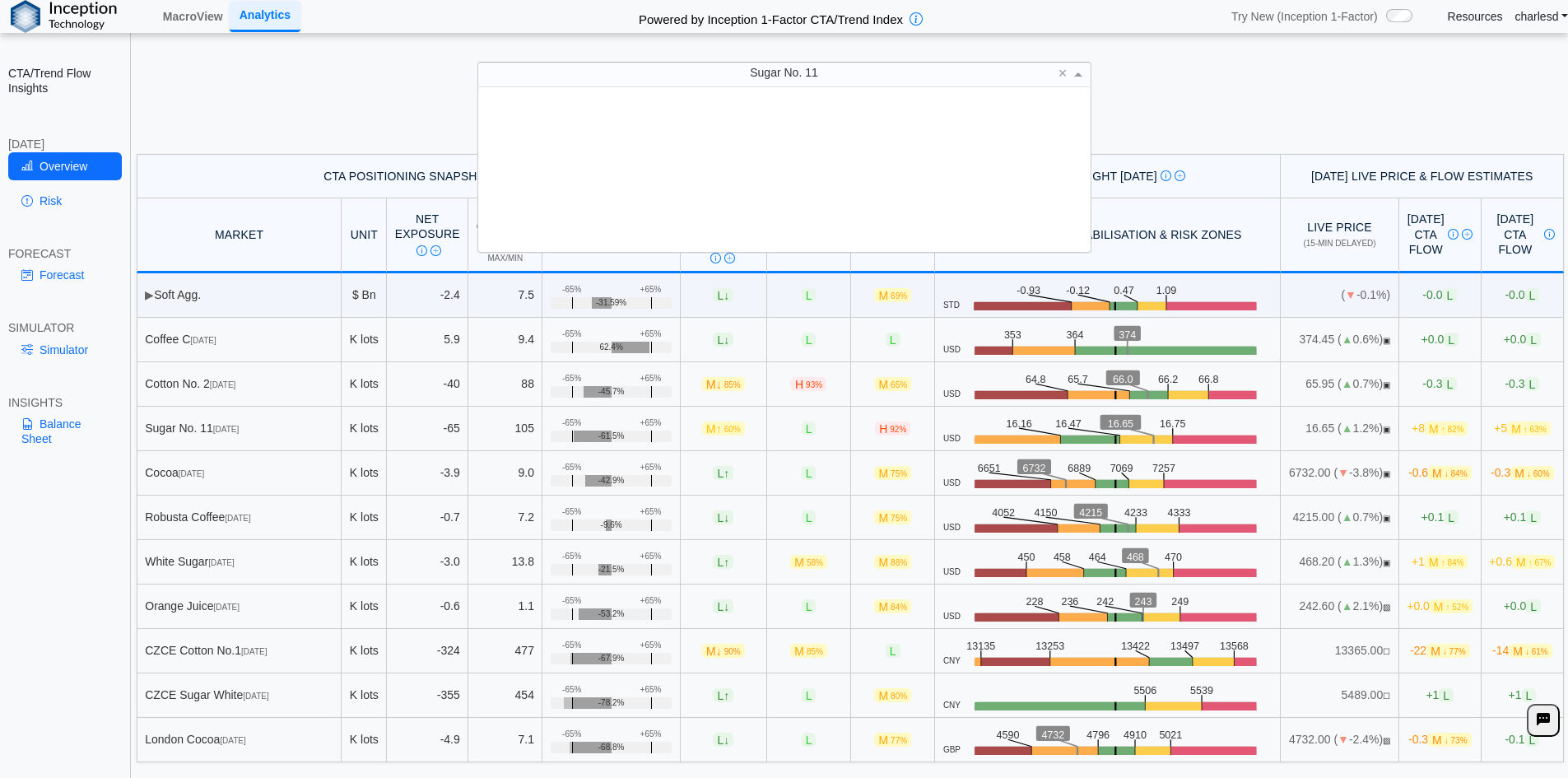
click at [640, 82] on div "Sugar No. 11" at bounding box center [784, 74] width 612 height 23
type input "***"
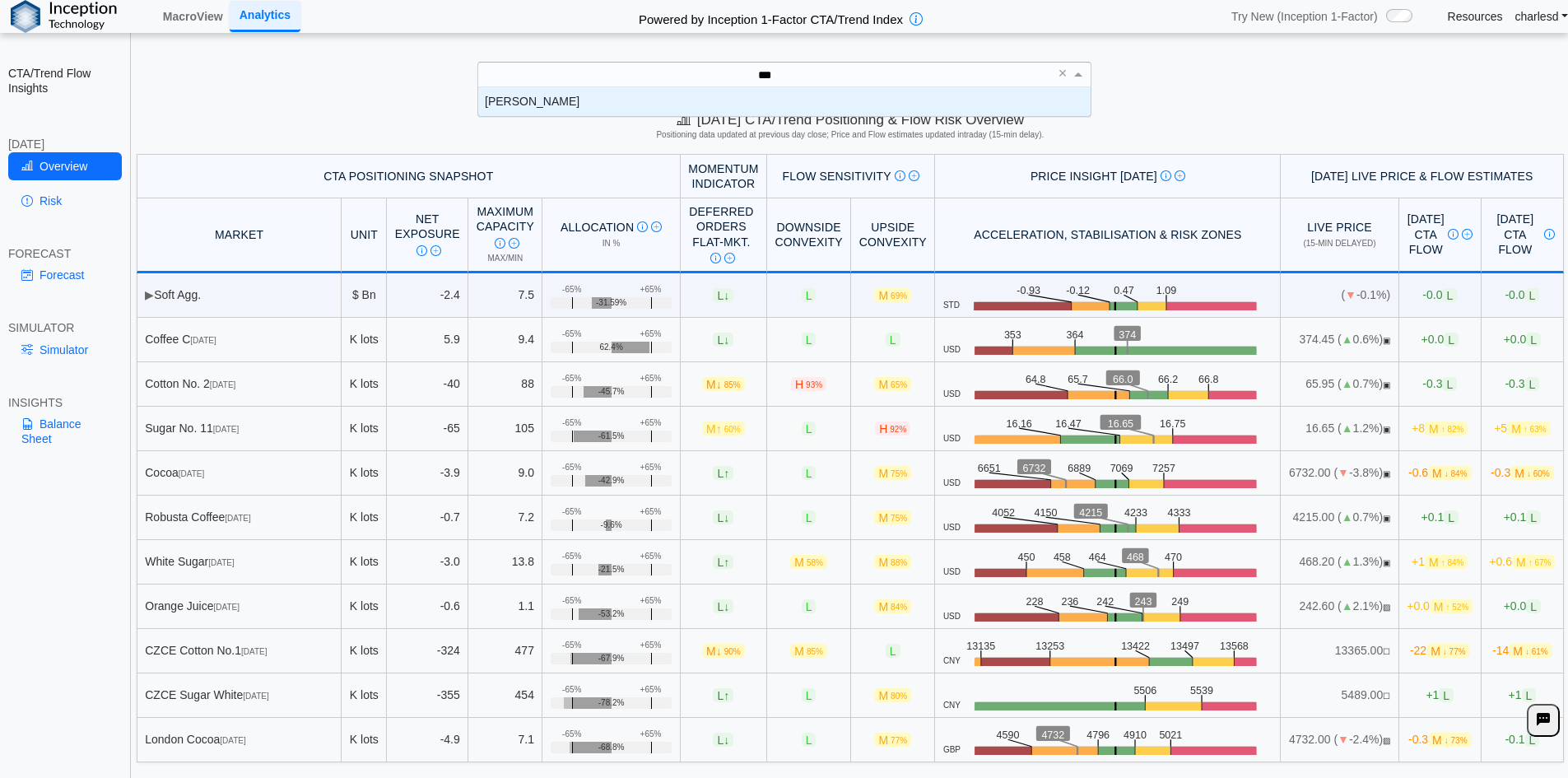
scroll to position [17, 600]
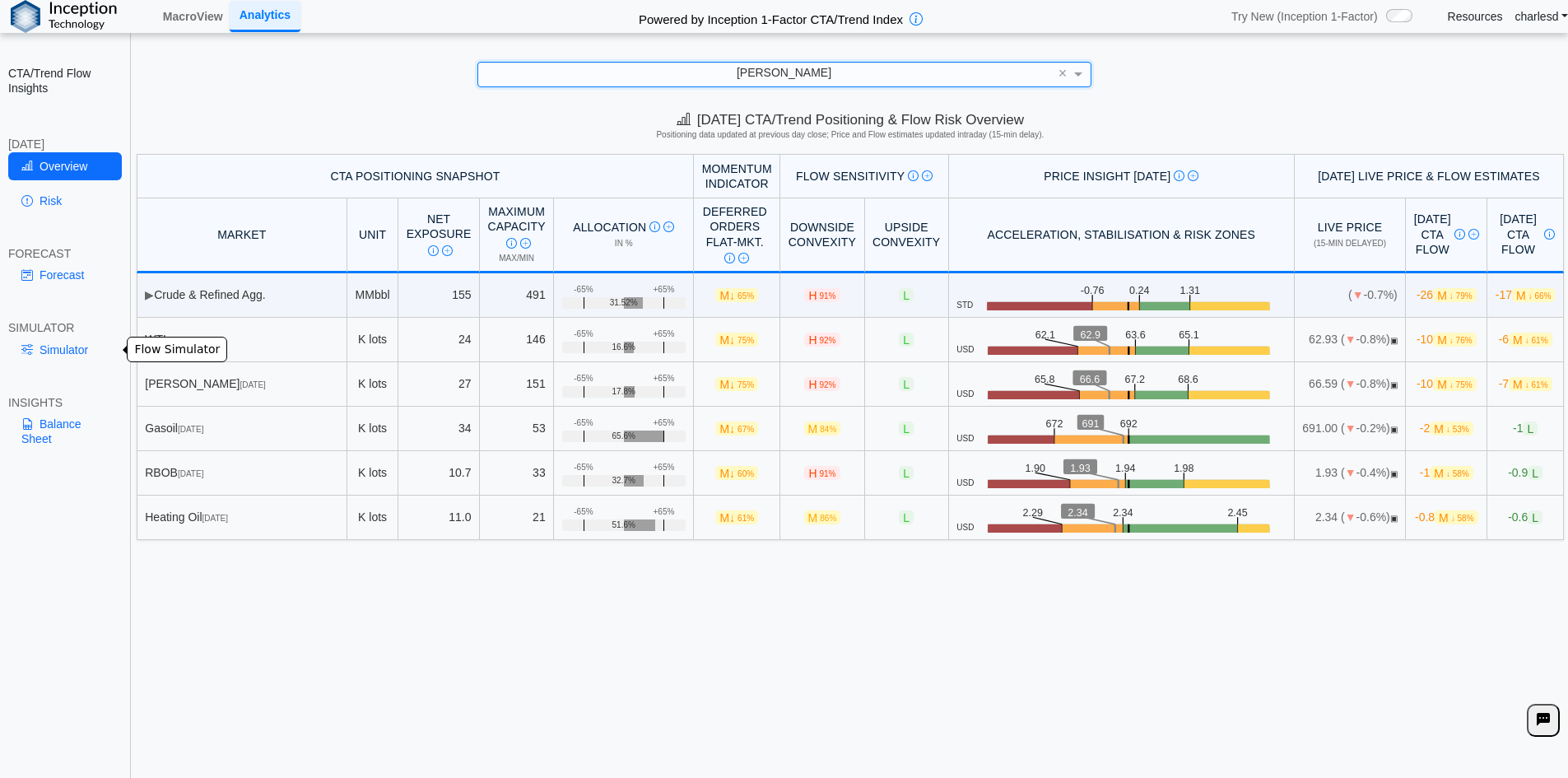
click at [88, 353] on link "Simulator" at bounding box center [64, 350] width 113 height 28
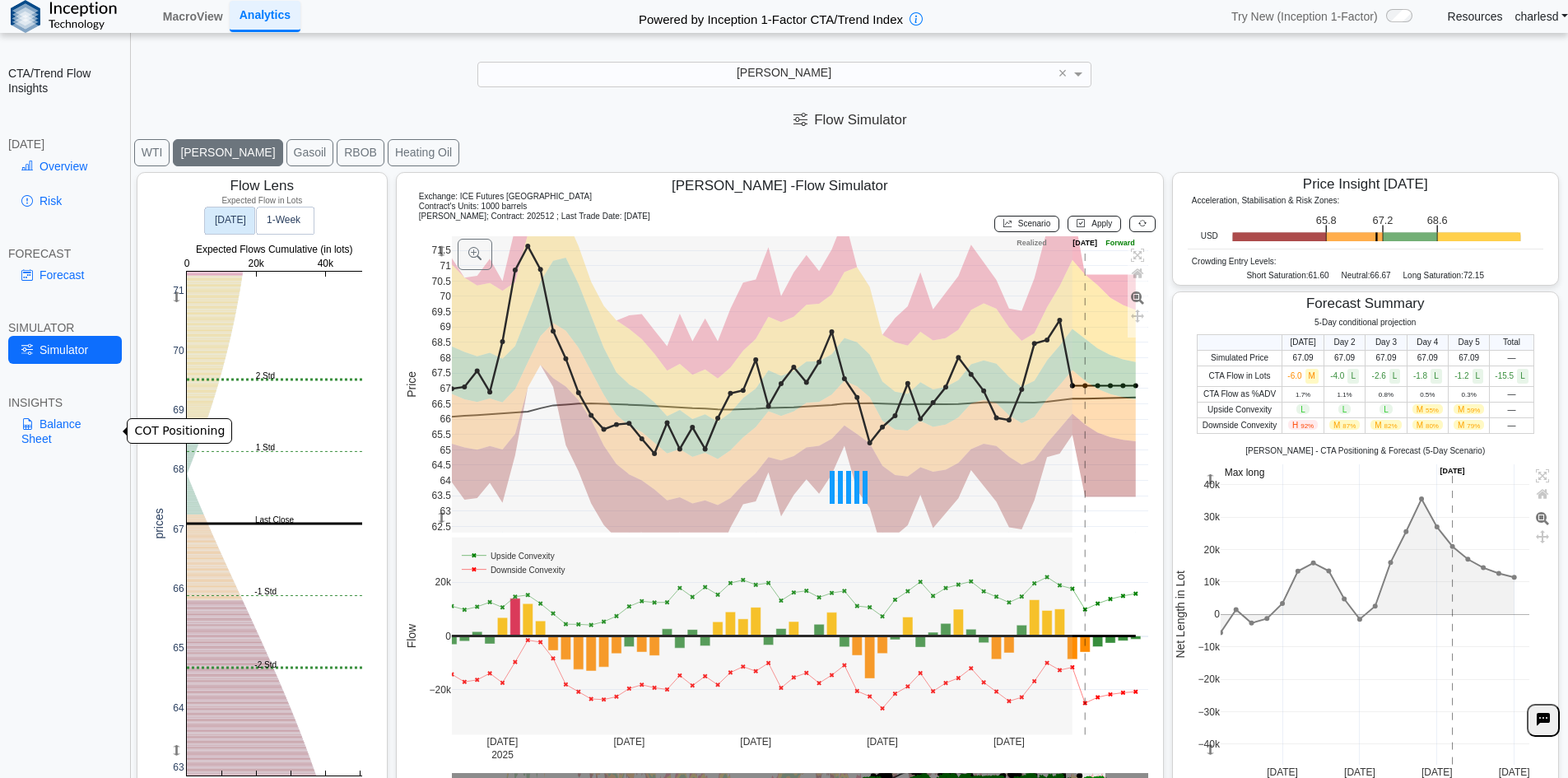
click at [64, 428] on link "Balance Sheet" at bounding box center [64, 431] width 113 height 43
